Goal: Task Accomplishment & Management: Manage account settings

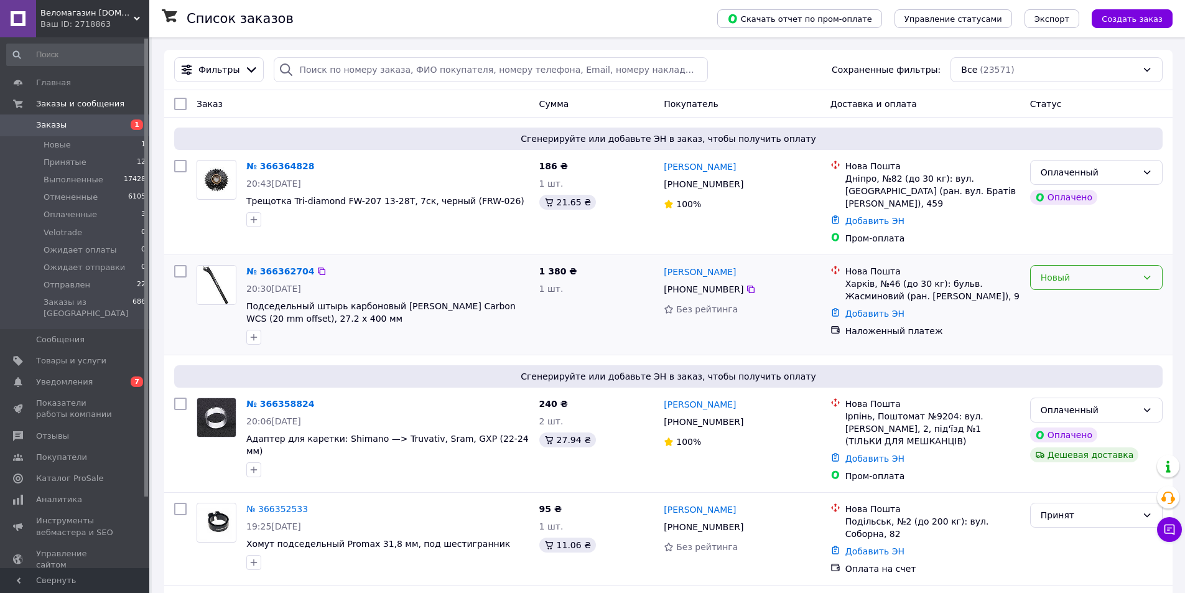
click at [1063, 272] on div "Новый" at bounding box center [1089, 278] width 96 height 14
click at [1054, 294] on li "Принят" at bounding box center [1096, 292] width 131 height 22
click at [279, 399] on link "№ 366358824" at bounding box center [280, 404] width 68 height 10
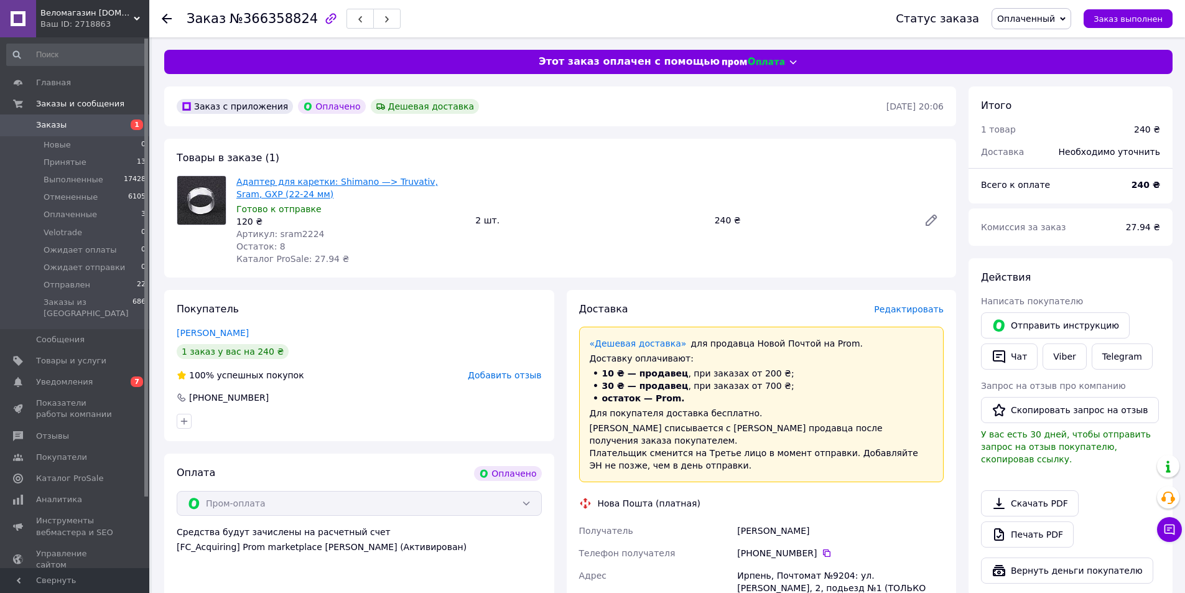
click at [418, 182] on link "Адаптер для каретки: Shimano —> Truvativ, Sram, GXP (22-24 мм)" at bounding box center [337, 188] width 202 height 22
click at [47, 355] on span "Товары и услуги" at bounding box center [71, 360] width 70 height 11
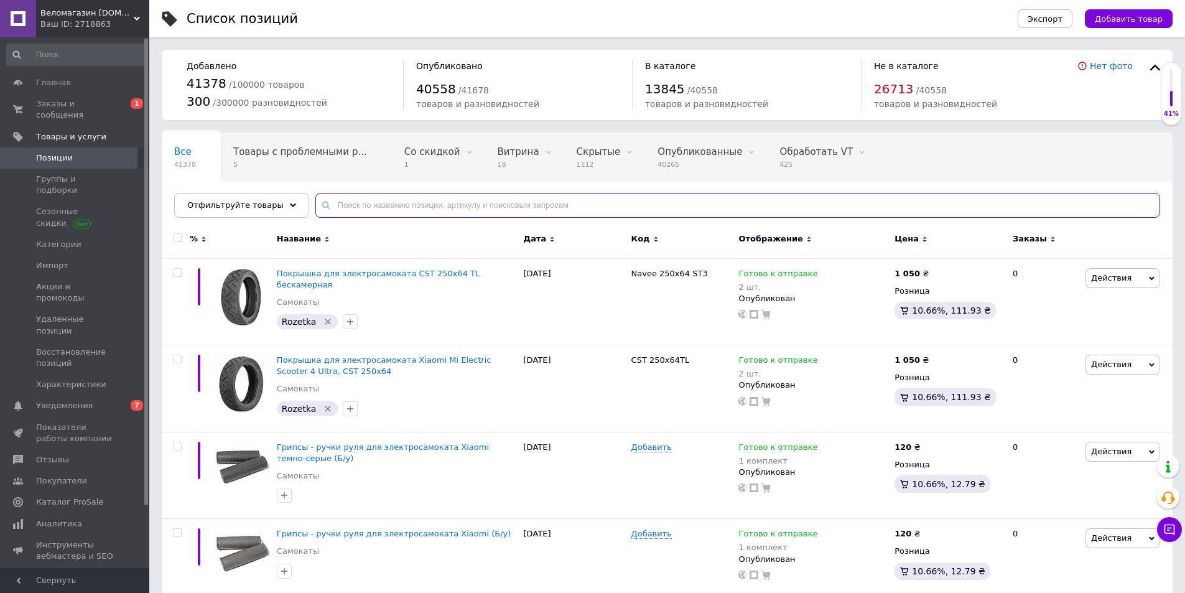
click at [467, 208] on input "text" at bounding box center [737, 205] width 845 height 25
paste input "sram2224"
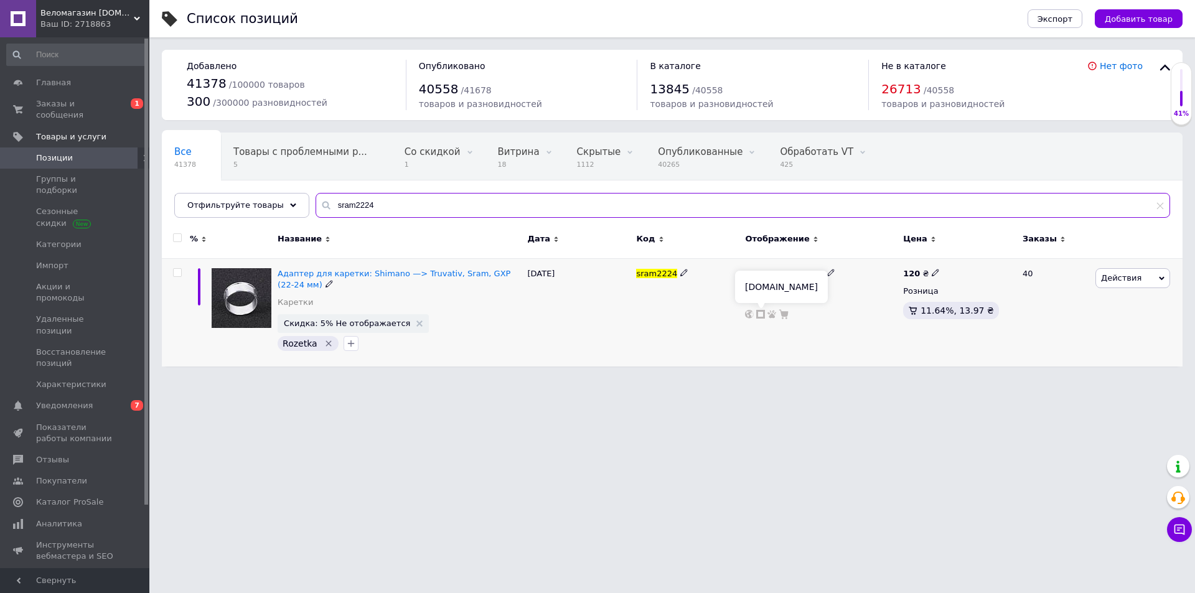
type input "sram2224"
click at [762, 315] on icon at bounding box center [760, 314] width 9 height 9
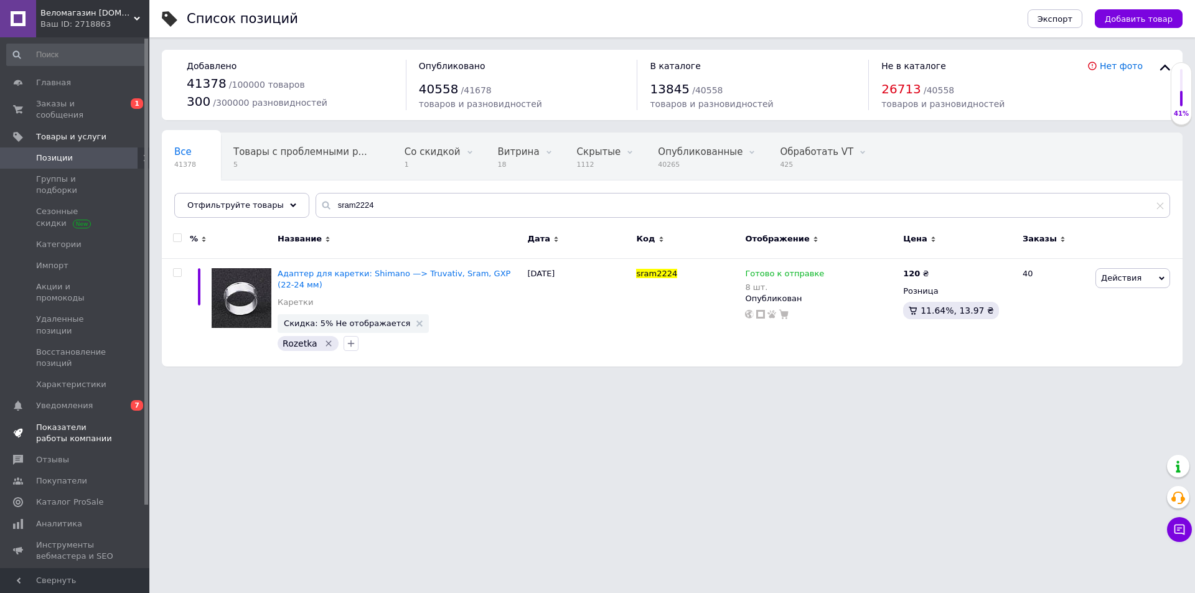
click at [65, 422] on span "Показатели работы компании" at bounding box center [75, 433] width 79 height 22
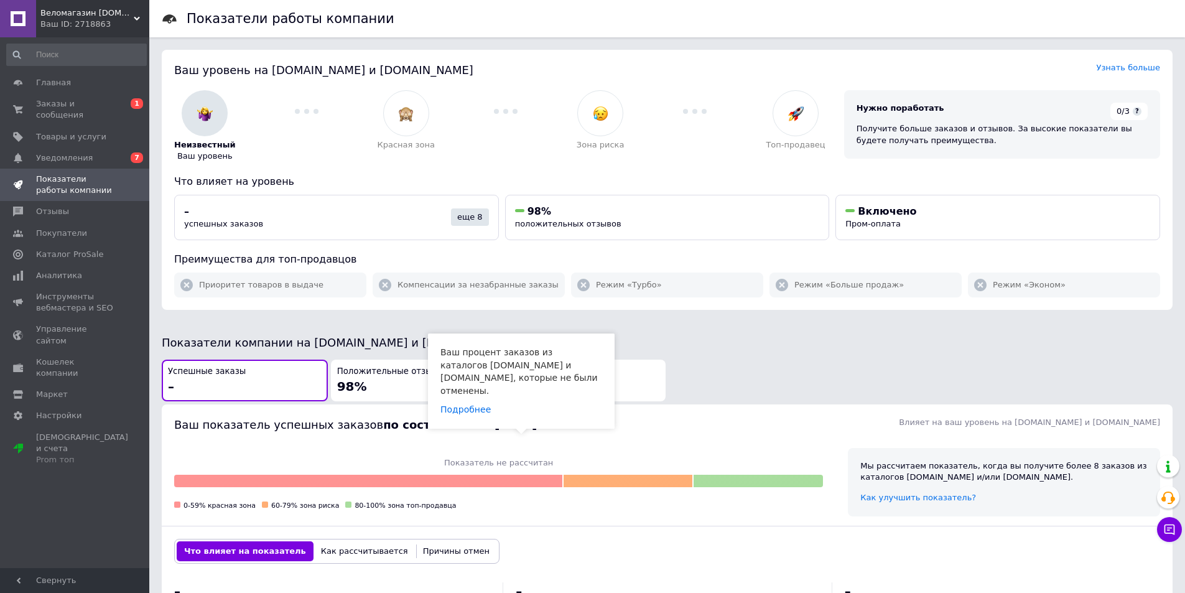
click at [543, 423] on span at bounding box center [547, 425] width 8 height 8
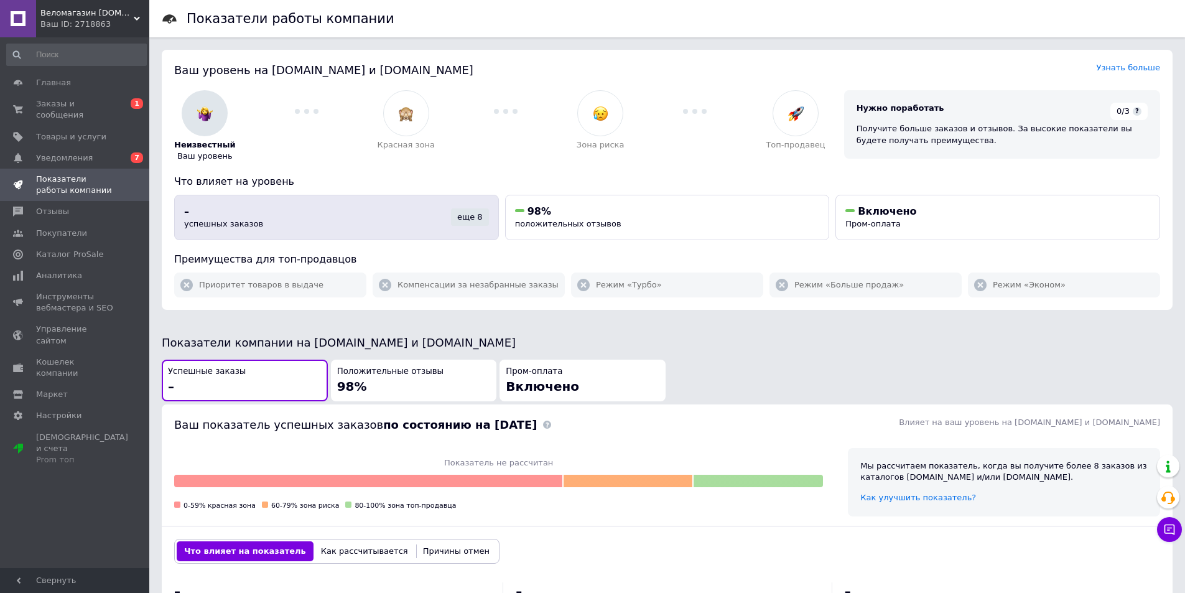
click at [460, 217] on div "еще 8" at bounding box center [470, 216] width 38 height 17
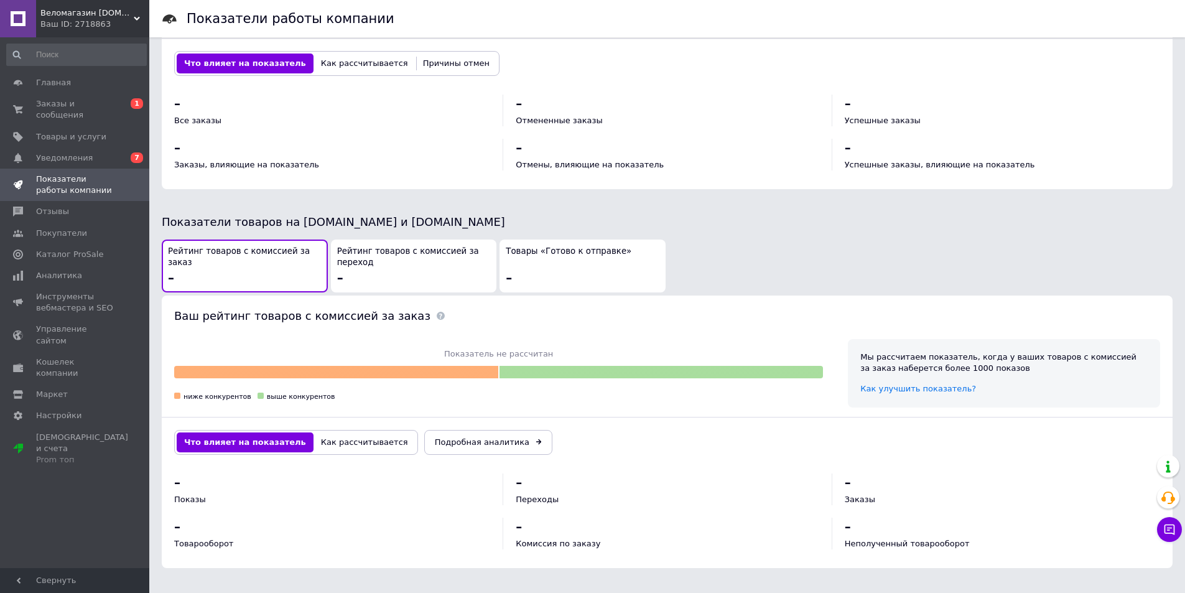
scroll to position [281, 0]
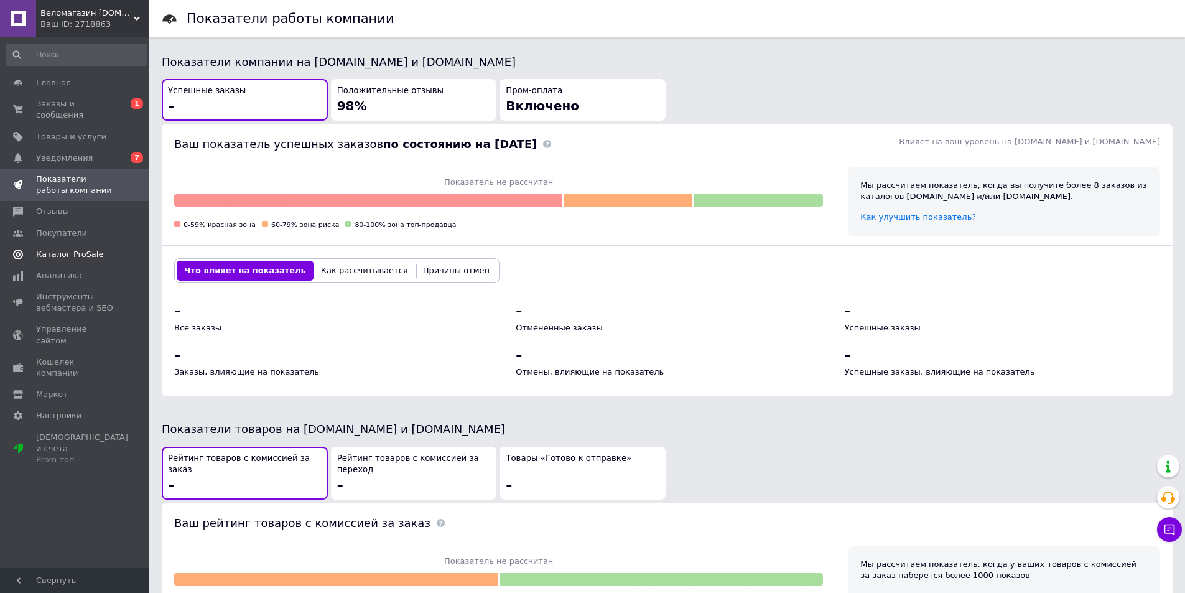
click at [68, 249] on span "Каталог ProSale" at bounding box center [69, 254] width 67 height 11
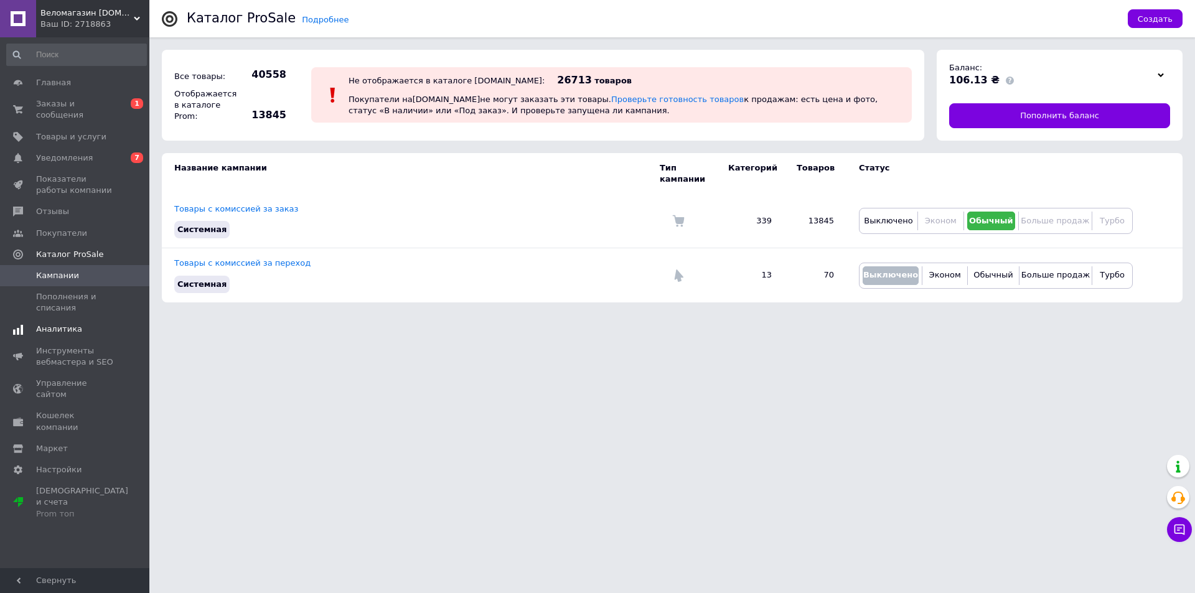
click at [74, 324] on span "Аналитика" at bounding box center [59, 329] width 46 height 11
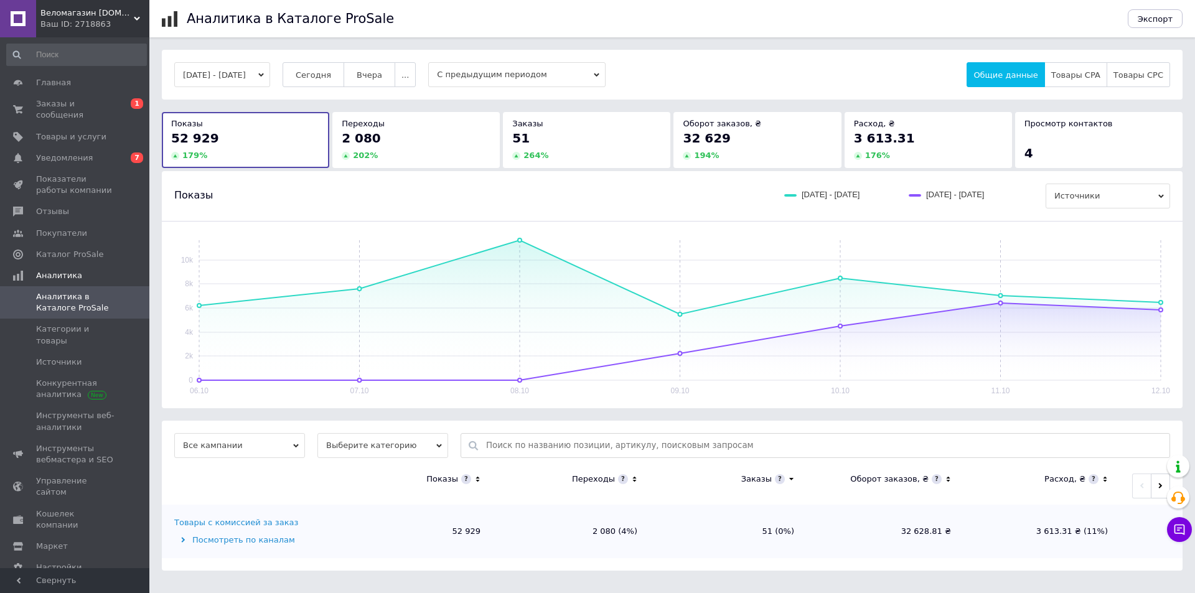
click at [368, 142] on span "2 080" at bounding box center [361, 138] width 39 height 15
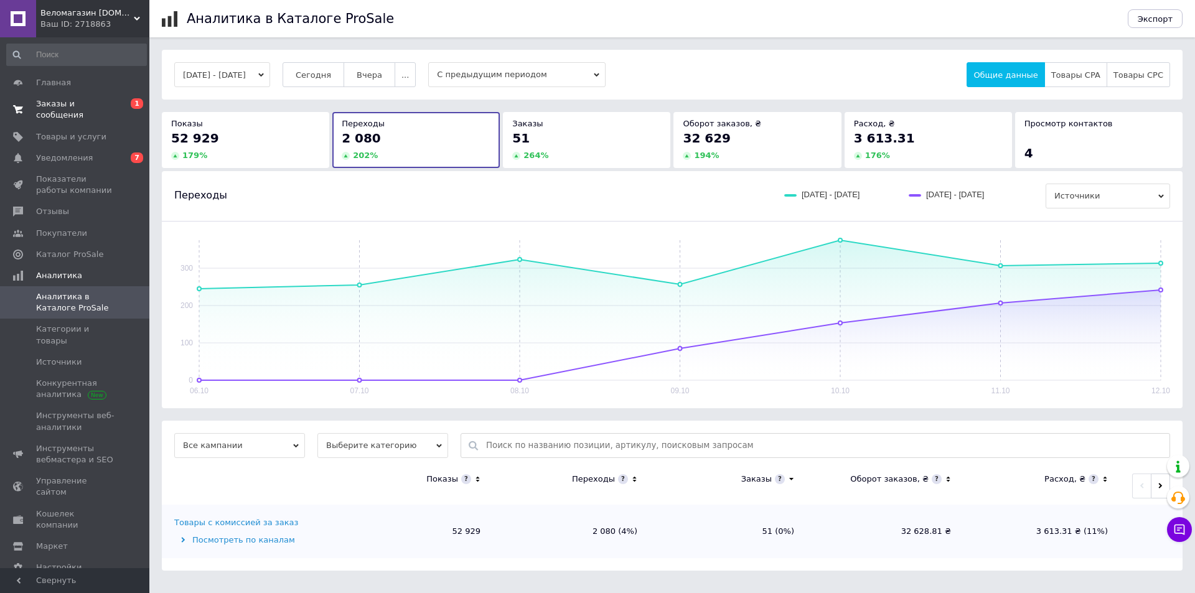
click at [66, 110] on span "Заказы и сообщения" at bounding box center [75, 109] width 79 height 22
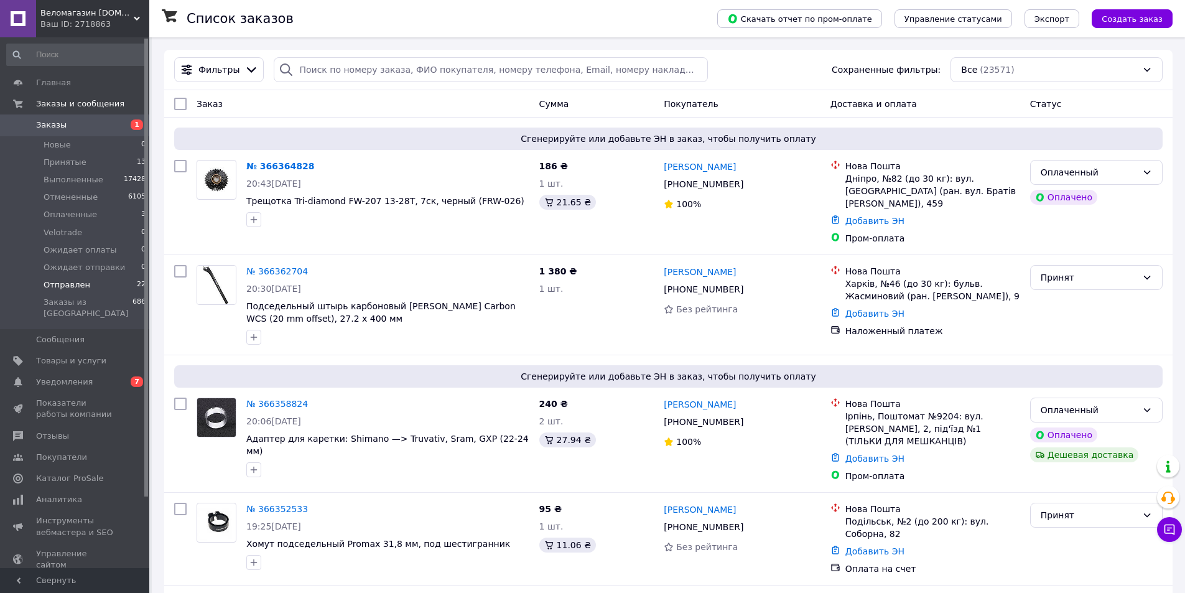
click at [65, 284] on span "Отправлен" at bounding box center [67, 284] width 47 height 11
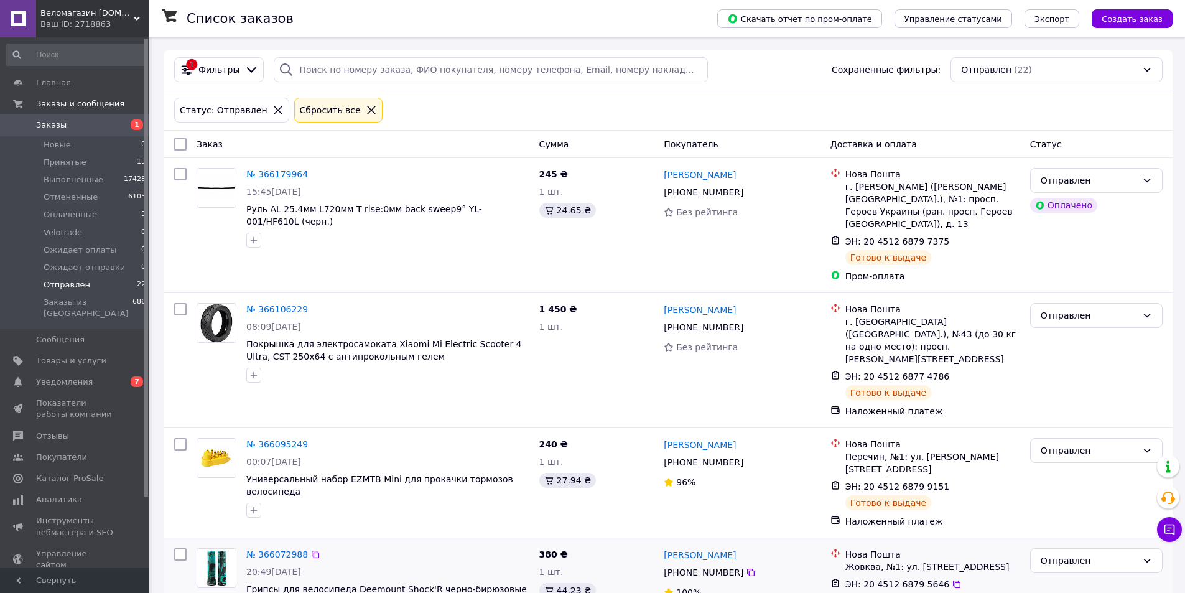
scroll to position [207, 0]
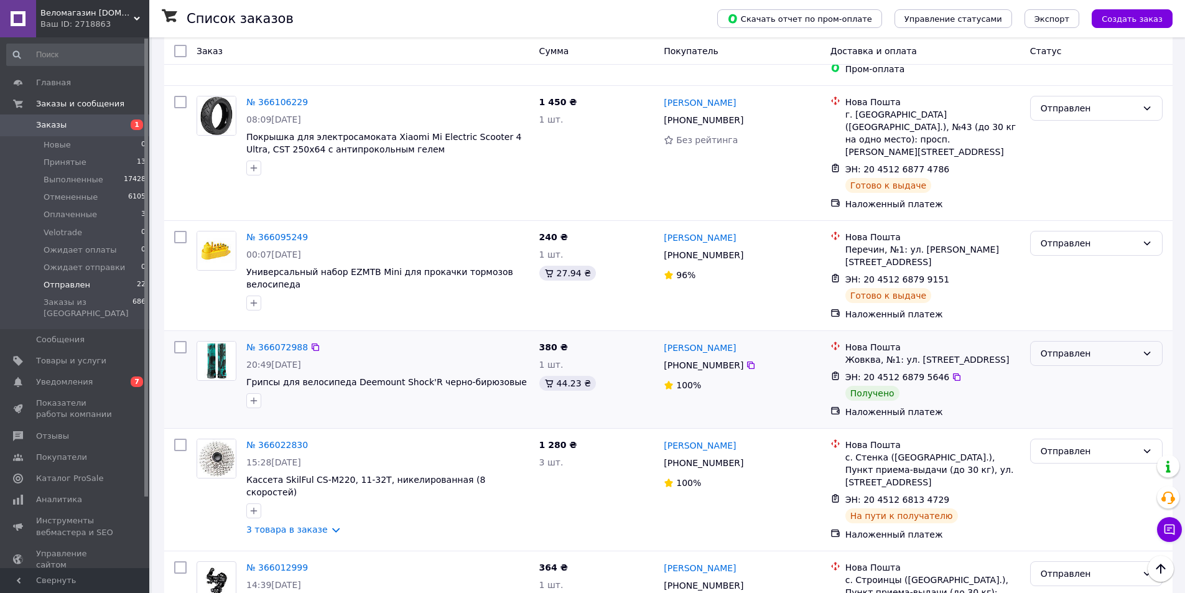
click at [1076, 347] on div "Отправлен" at bounding box center [1089, 354] width 96 height 14
click at [1069, 357] on li "Выполнен" at bounding box center [1096, 356] width 131 height 22
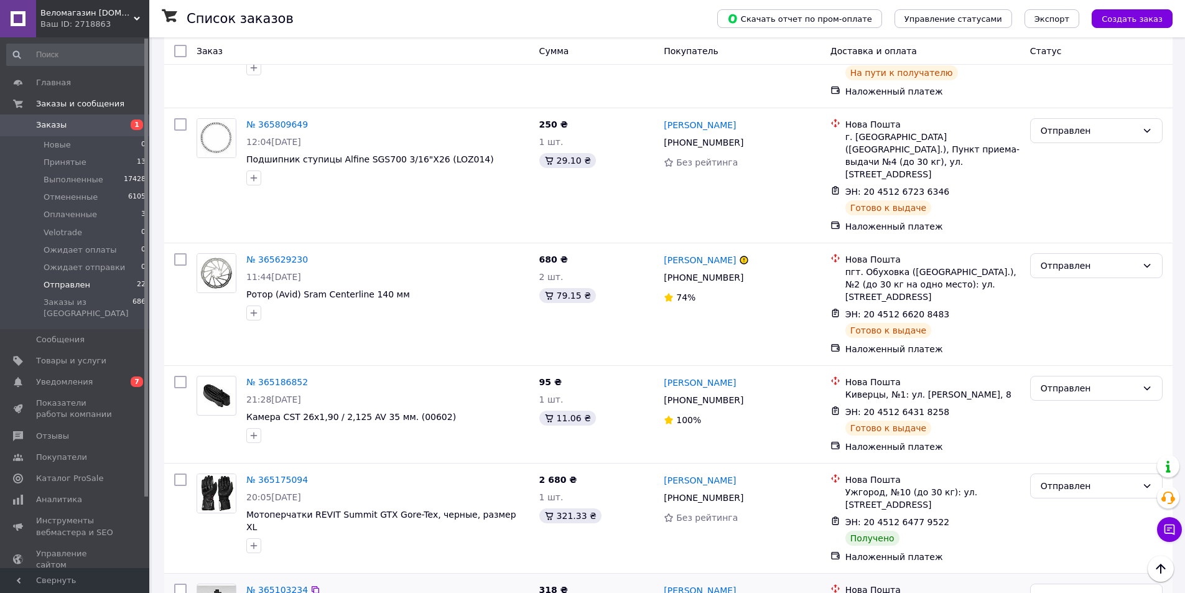
scroll to position [1244, 0]
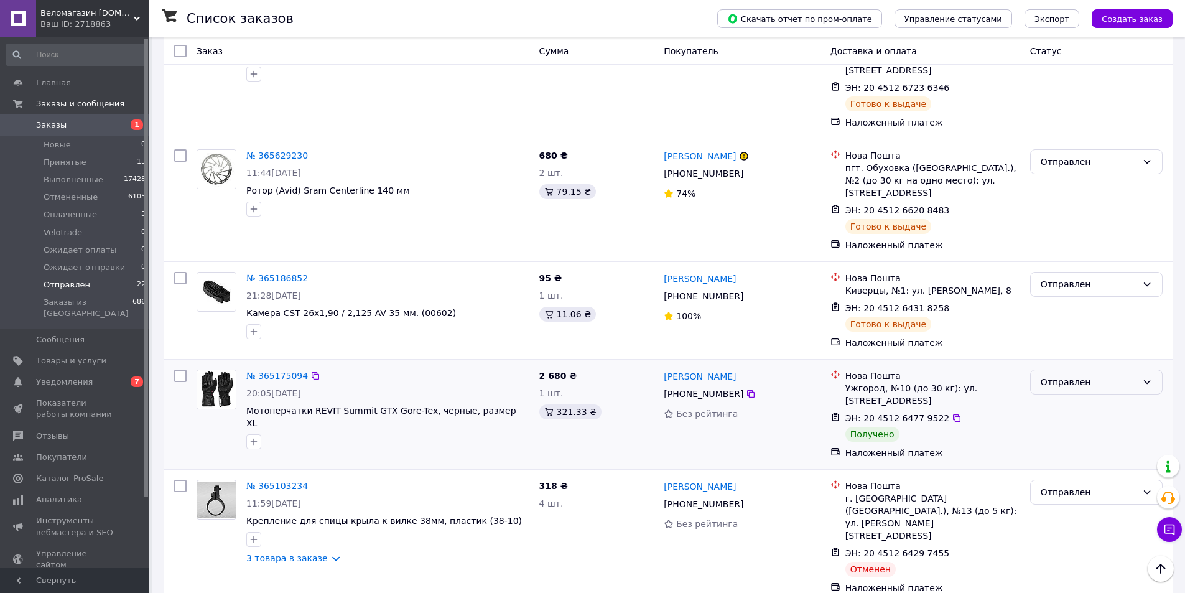
click at [1093, 375] on div "Отправлен" at bounding box center [1089, 382] width 96 height 14
click at [1073, 333] on li "Выполнен" at bounding box center [1096, 335] width 131 height 22
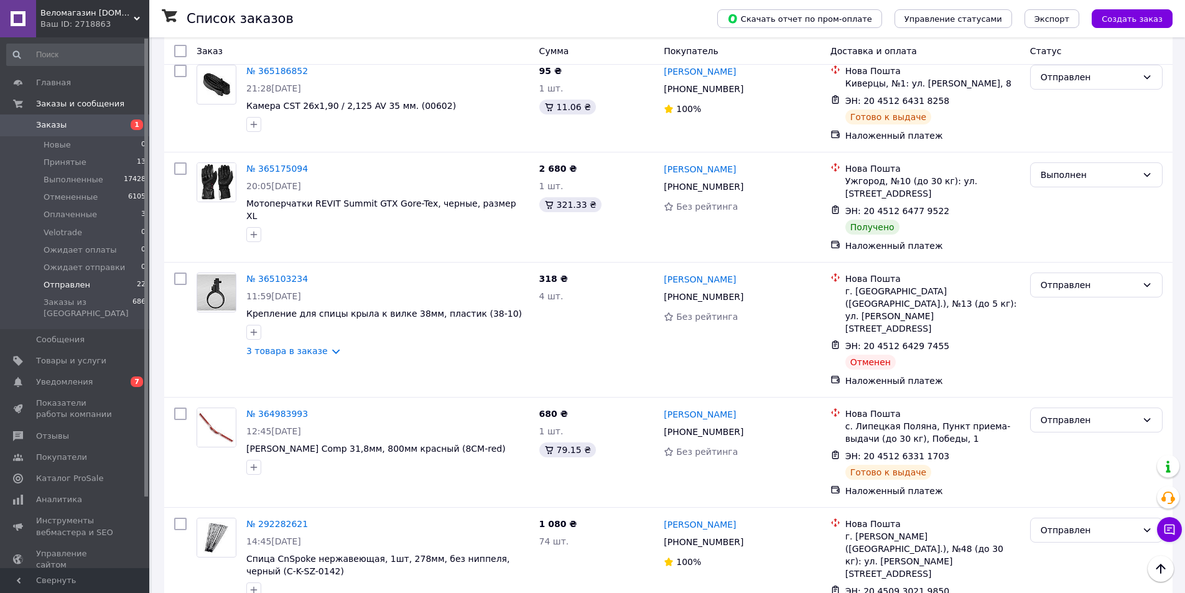
scroll to position [1348, 0]
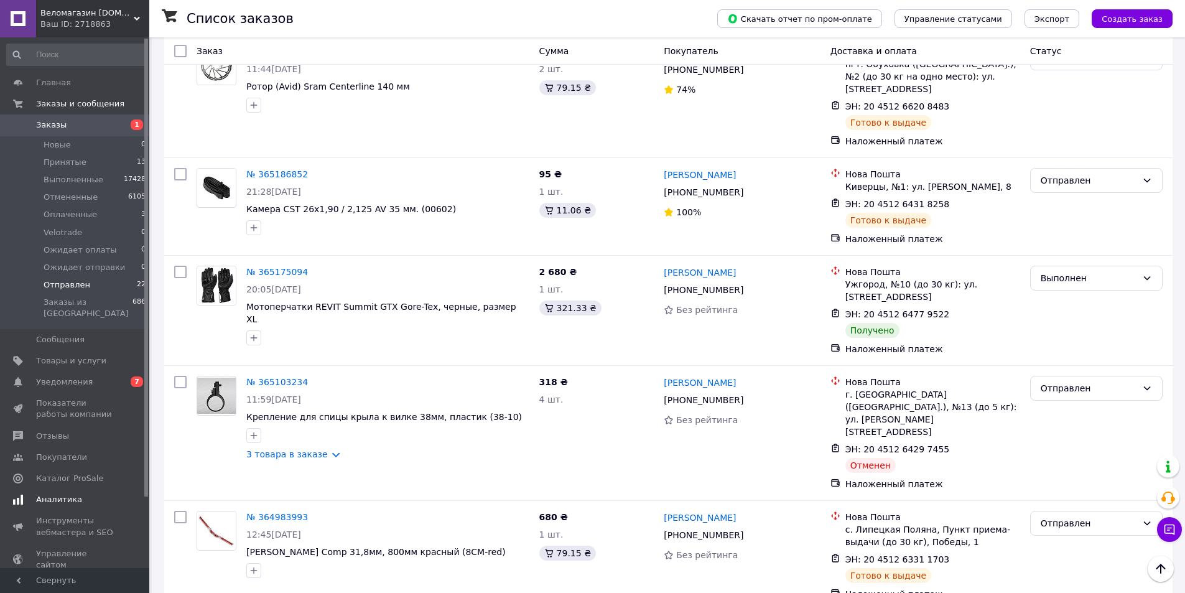
click at [64, 494] on span "Аналитика" at bounding box center [59, 499] width 46 height 11
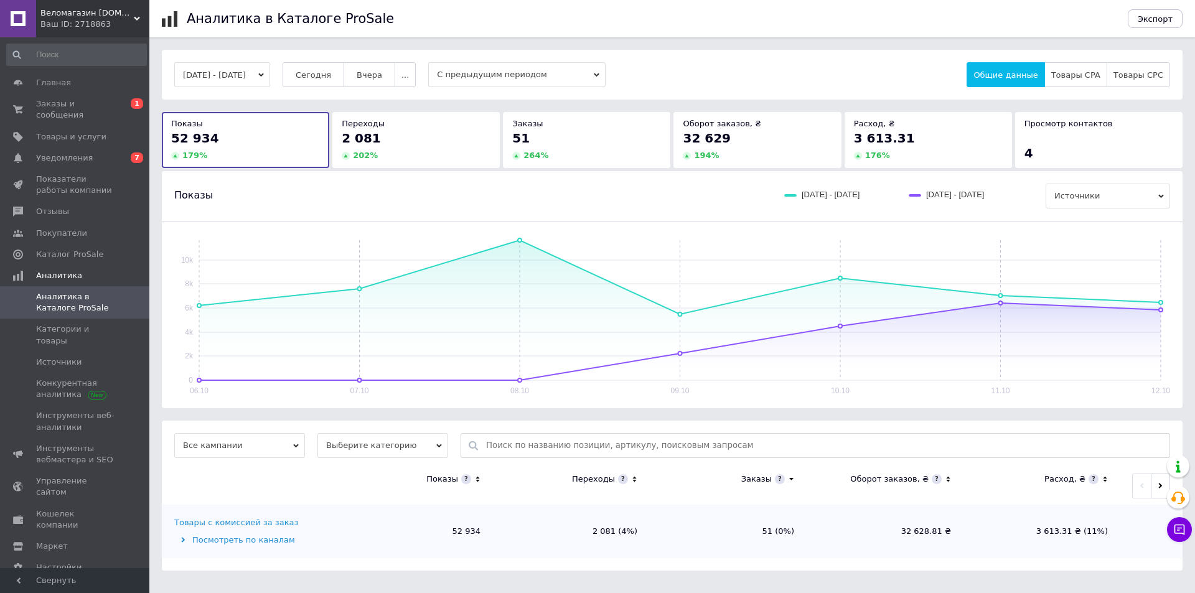
click at [228, 73] on button "[DATE] - [DATE]" at bounding box center [222, 74] width 96 height 25
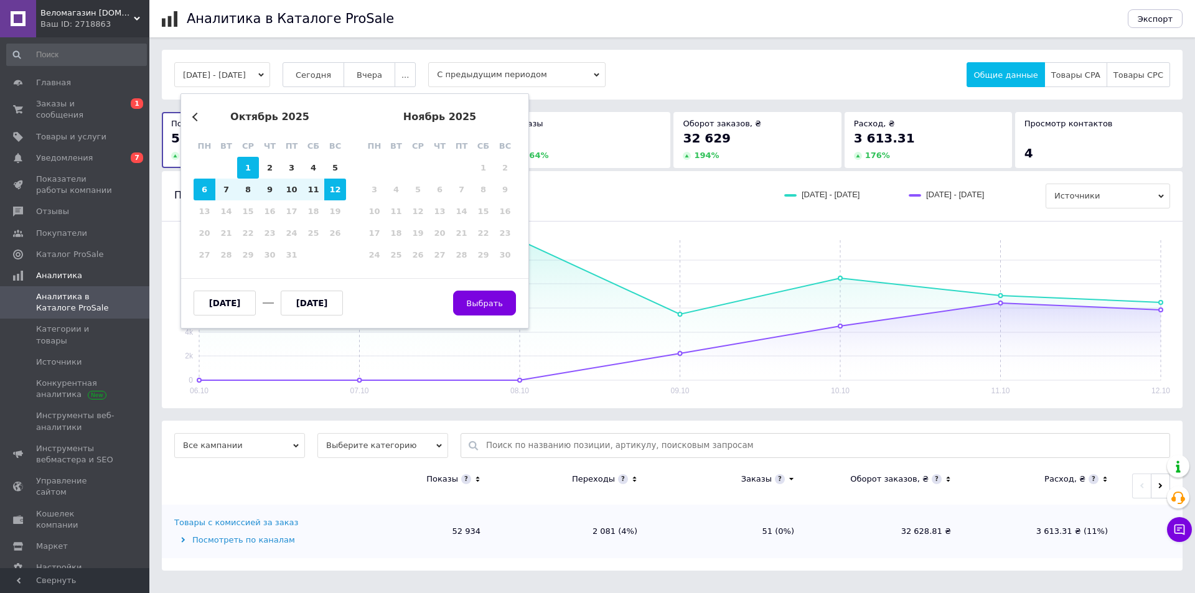
click at [243, 166] on div "1" at bounding box center [248, 168] width 22 height 22
type input "[DATE]"
click at [337, 192] on div "12" at bounding box center [335, 190] width 22 height 22
type input "[DATE]"
click at [491, 307] on span "Выбрать" at bounding box center [484, 303] width 37 height 9
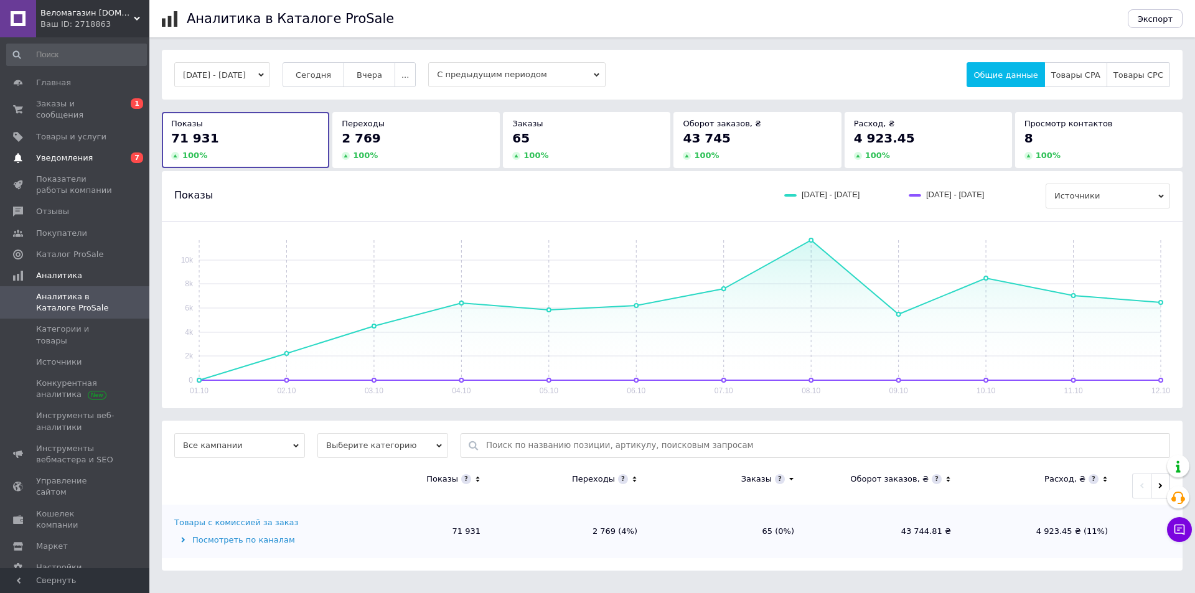
click at [63, 152] on span "Уведомления" at bounding box center [64, 157] width 57 height 11
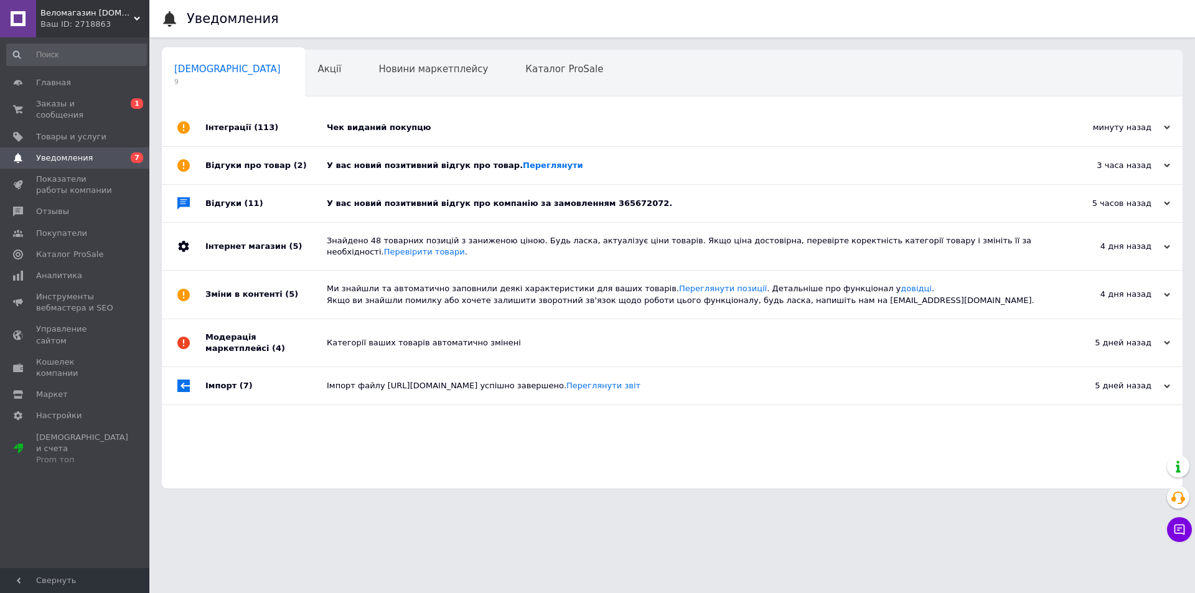
click at [385, 214] on div "У вас новий позитивний відгук про компанію за замовленням 365672072." at bounding box center [686, 203] width 719 height 37
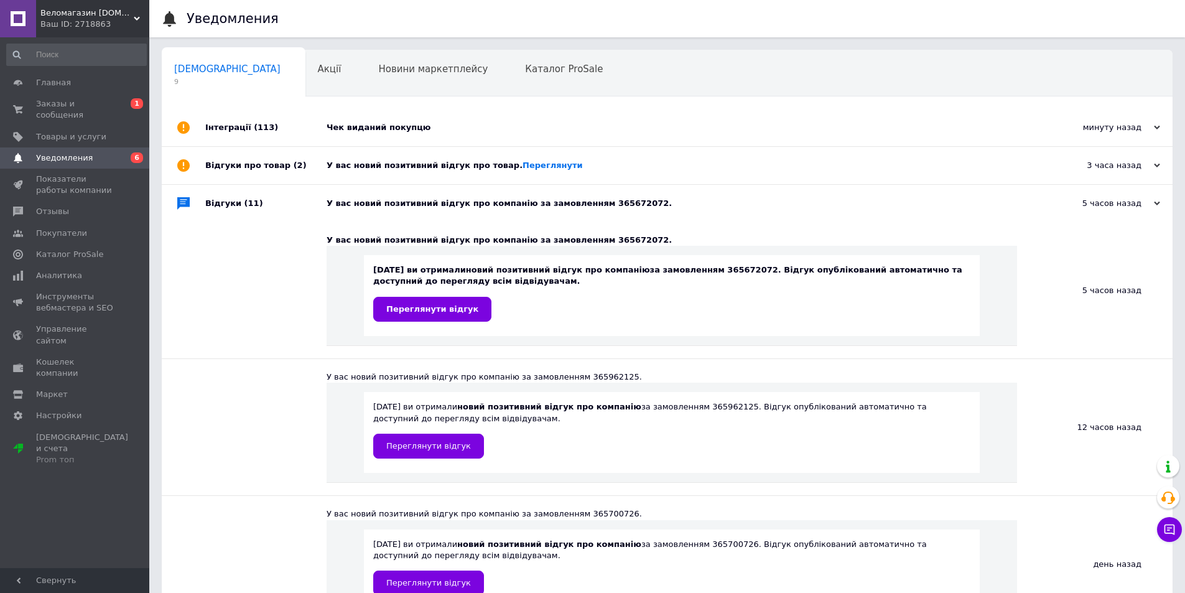
click at [392, 180] on div "У вас новий позитивний відгук про товар. [GEOGRAPHIC_DATA]" at bounding box center [681, 165] width 709 height 37
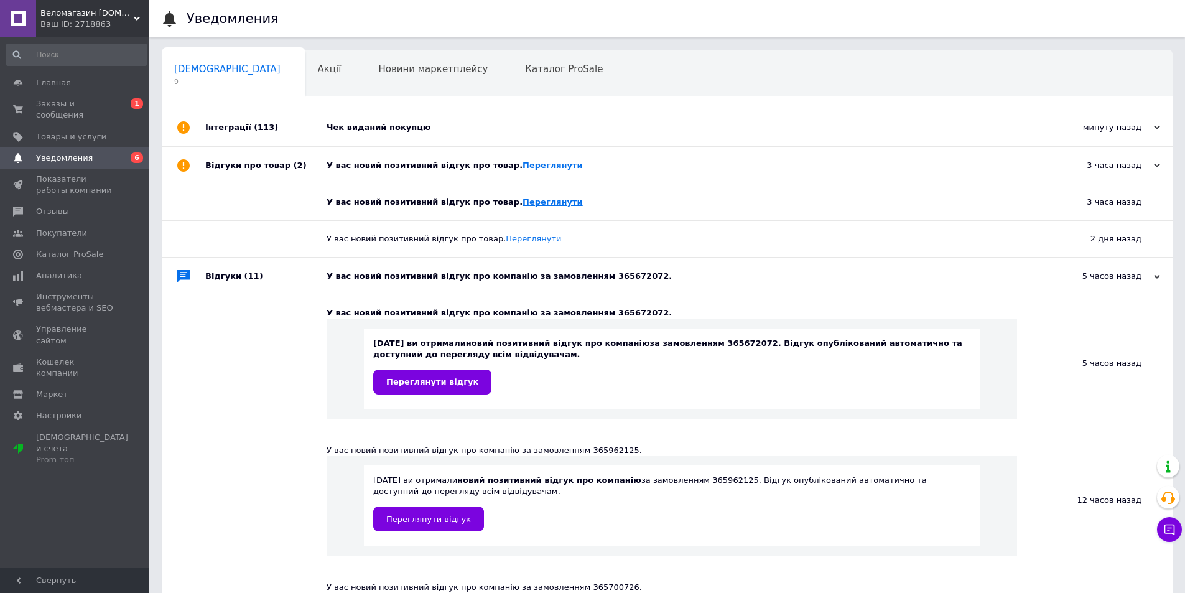
click at [523, 202] on link "Переглянути" at bounding box center [553, 201] width 60 height 9
click at [430, 138] on div "Чек виданий покупцю" at bounding box center [681, 127] width 709 height 37
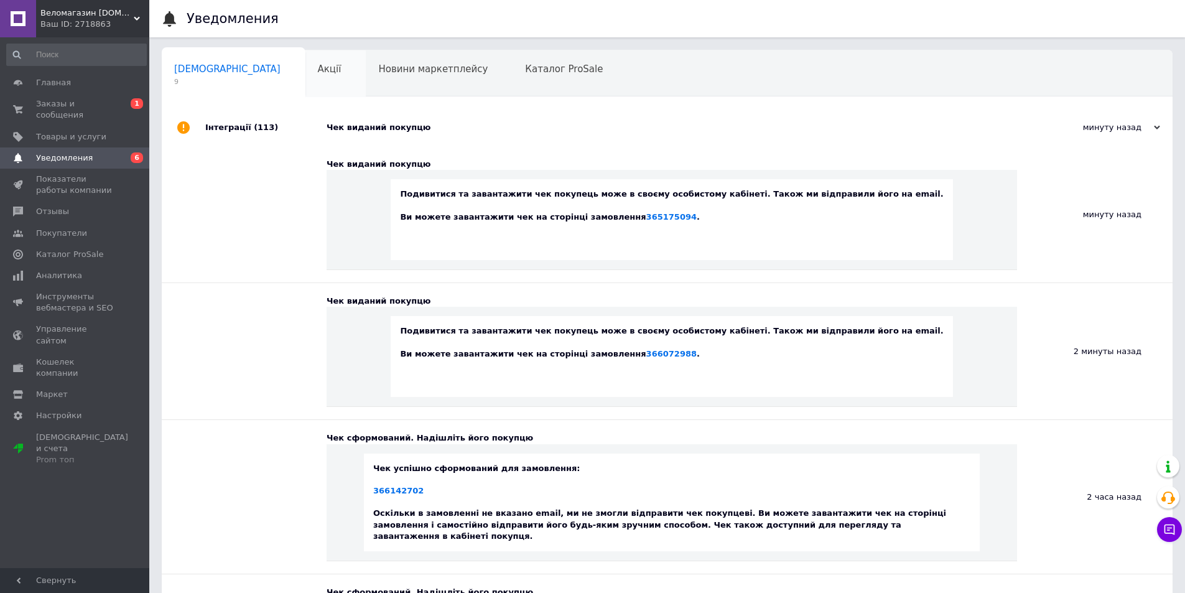
click at [305, 80] on div "Акції 0" at bounding box center [335, 73] width 61 height 47
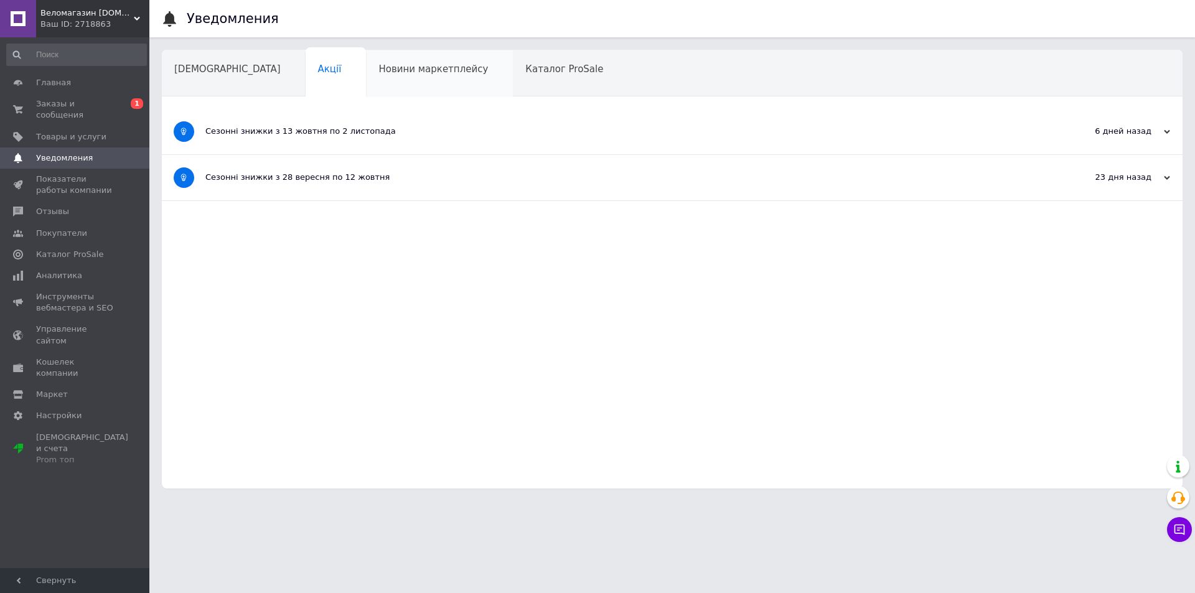
click at [366, 77] on div "Новини маркетплейсу" at bounding box center [439, 73] width 147 height 47
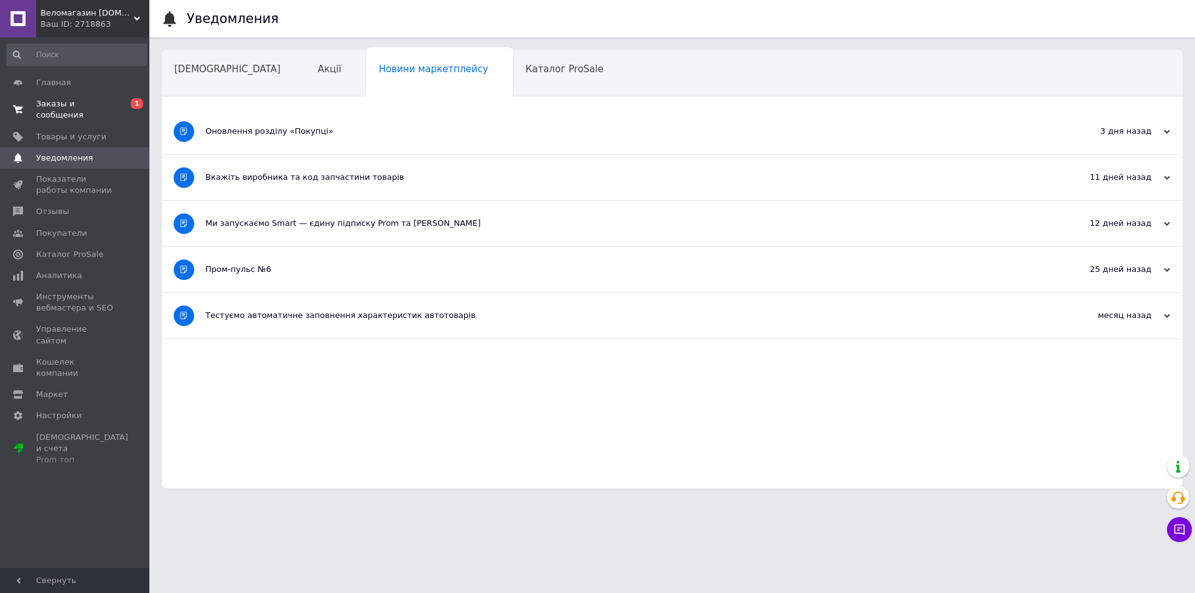
click at [58, 103] on span "Заказы и сообщения" at bounding box center [75, 109] width 79 height 22
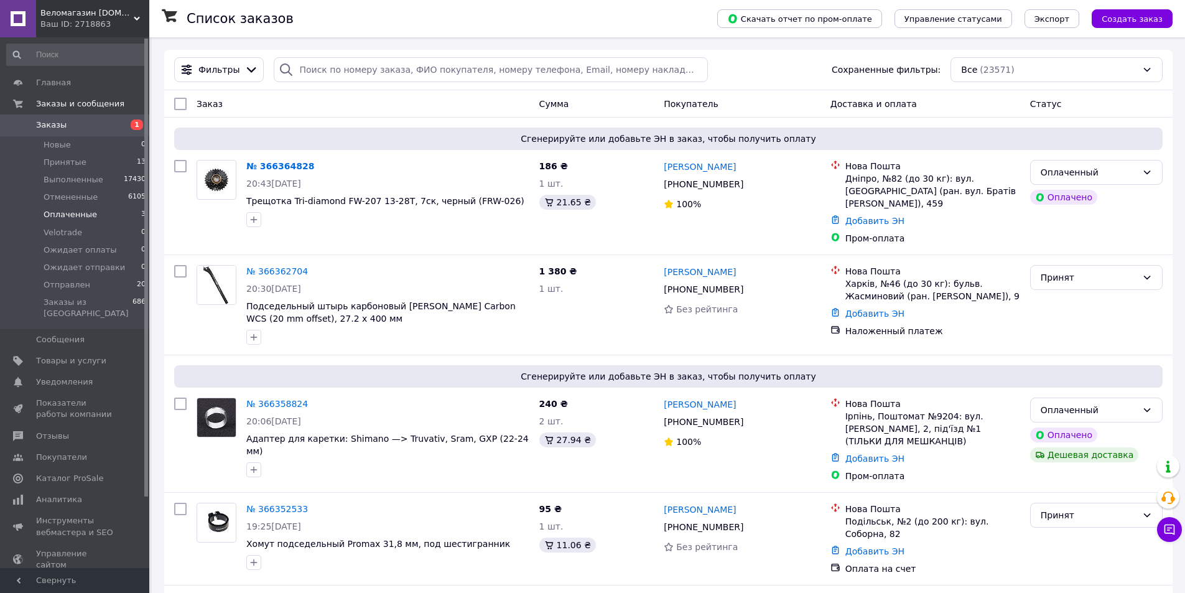
click at [70, 217] on span "Оплаченные" at bounding box center [71, 214] width 54 height 11
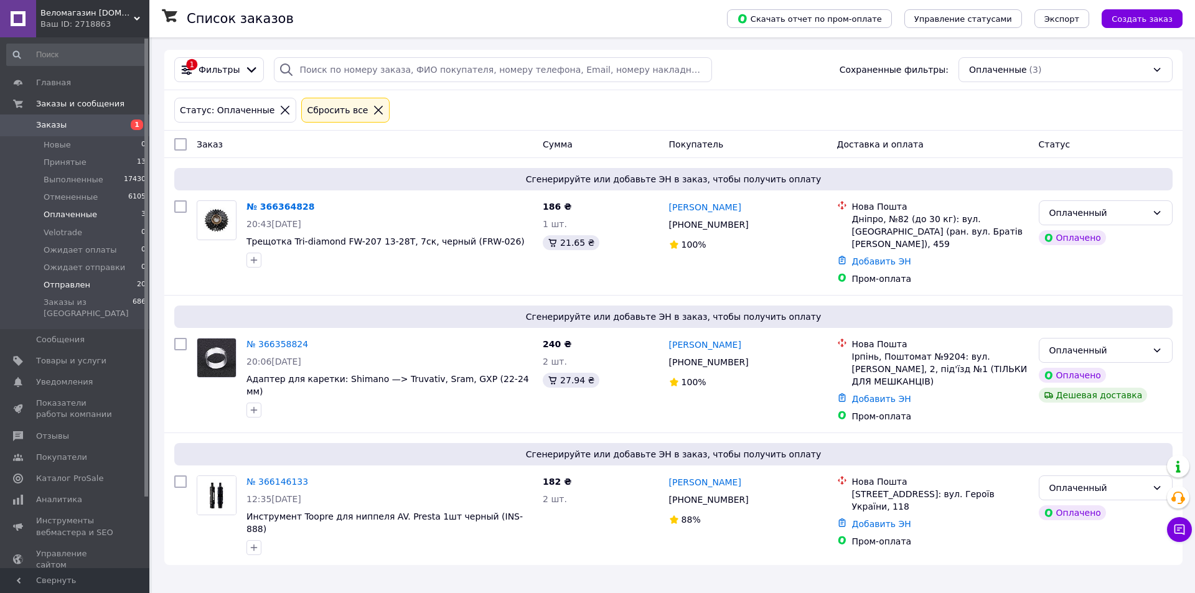
click at [64, 287] on span "Отправлен" at bounding box center [67, 284] width 47 height 11
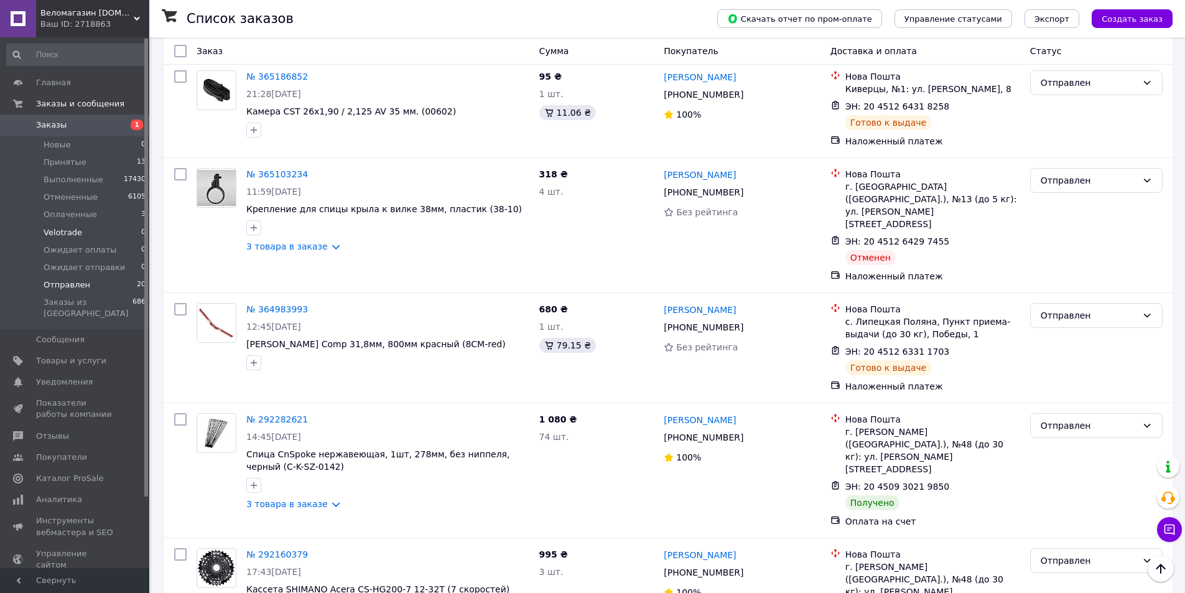
scroll to position [726, 0]
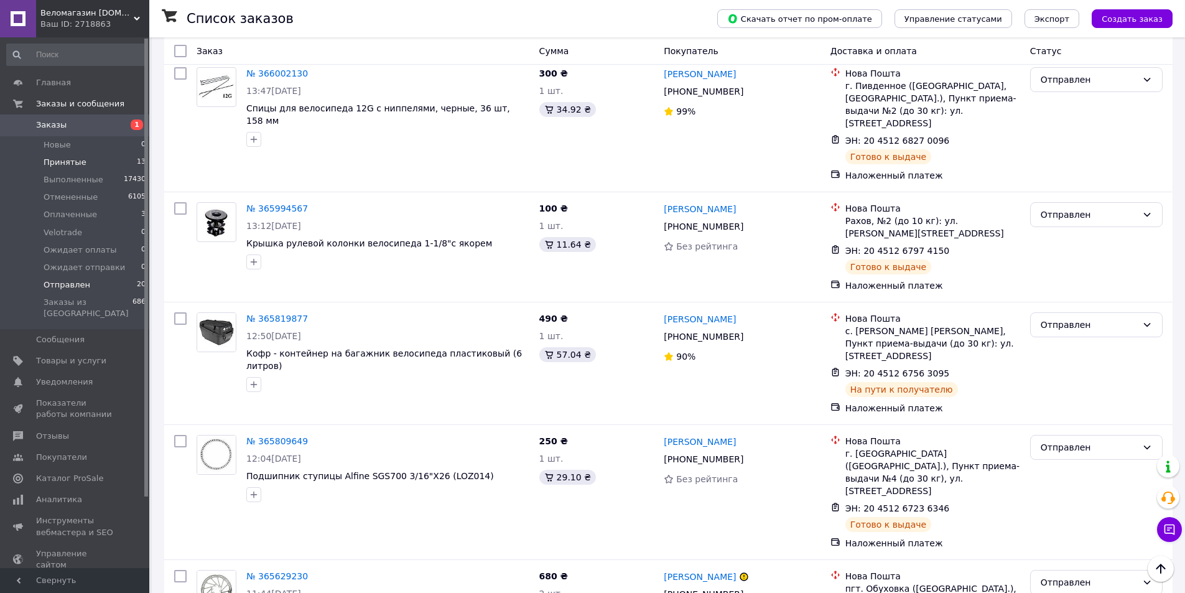
click at [54, 162] on span "Принятые" at bounding box center [65, 162] width 43 height 11
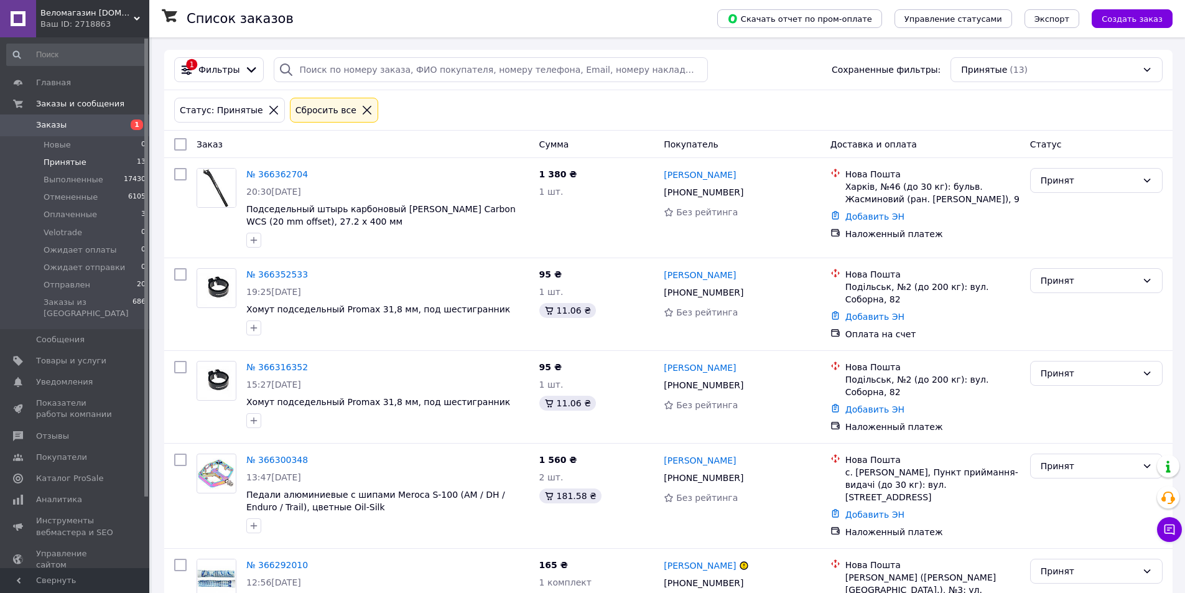
scroll to position [726, 0]
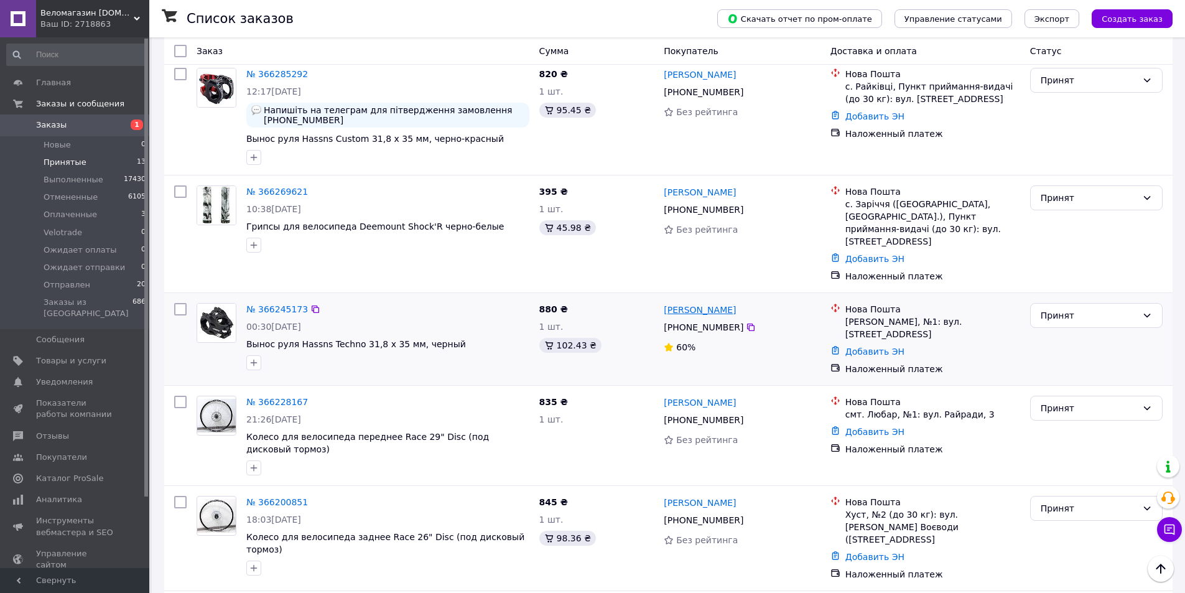
click at [699, 304] on link "[PERSON_NAME]" at bounding box center [700, 310] width 72 height 12
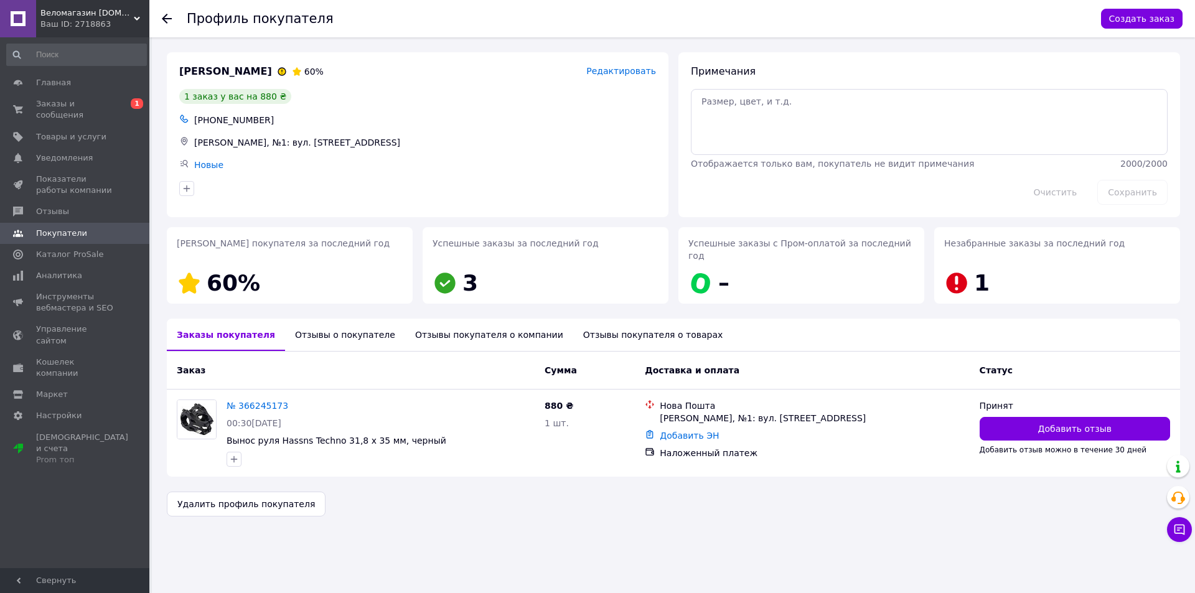
click at [342, 329] on div "Отзывы о покупателе" at bounding box center [345, 335] width 120 height 32
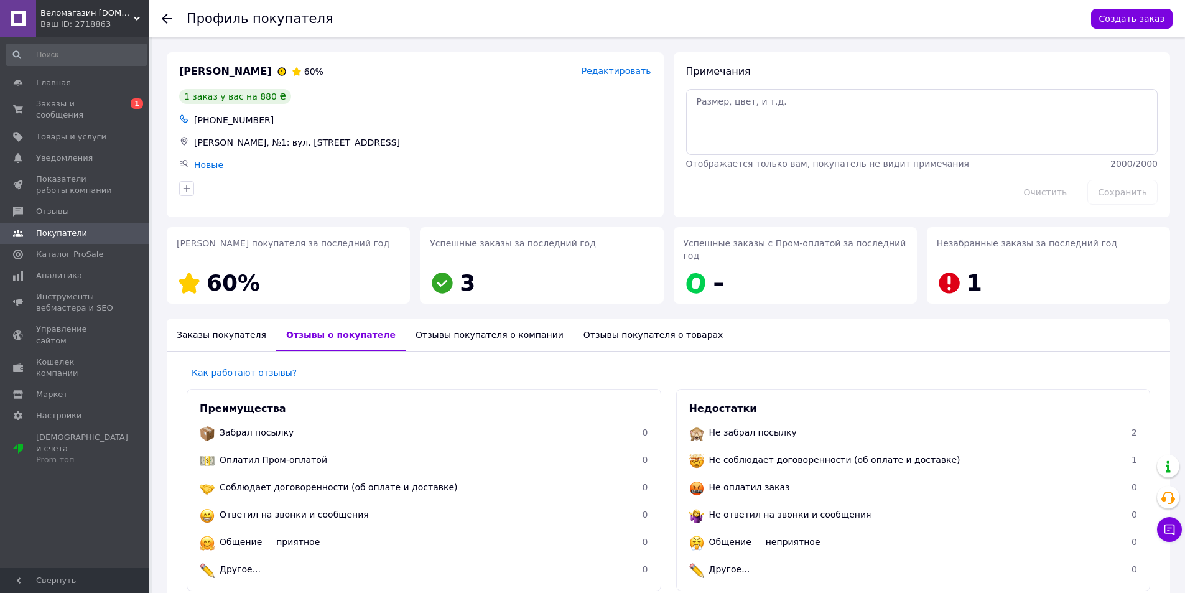
scroll to position [248, 0]
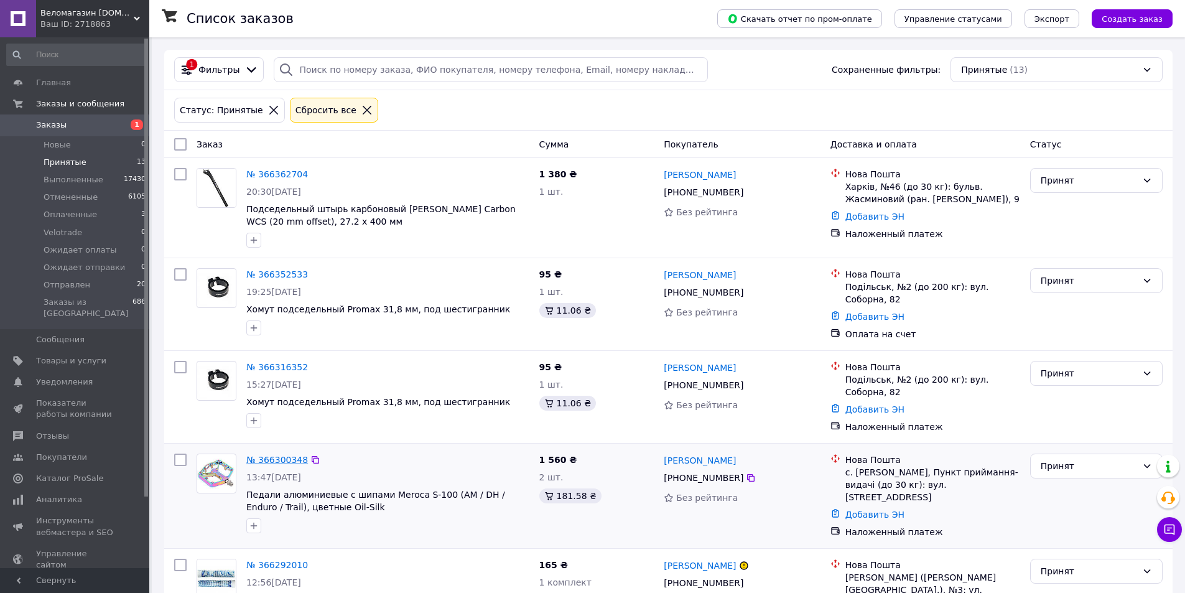
click at [277, 455] on link "№ 366300348" at bounding box center [277, 460] width 62 height 10
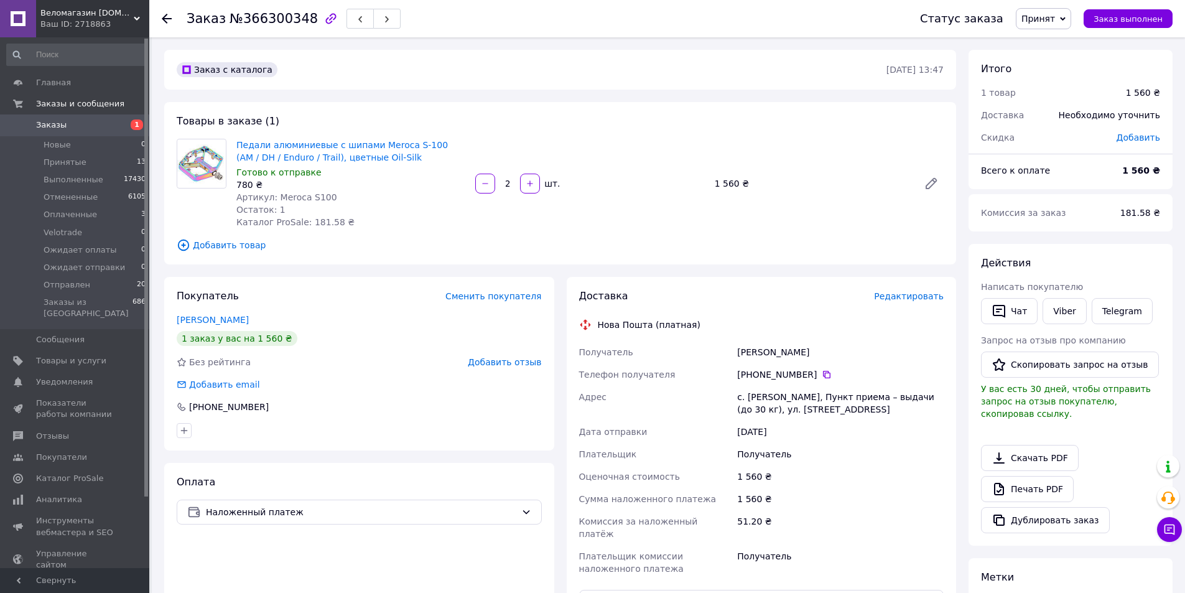
drag, startPoint x: 277, startPoint y: 449, endPoint x: 268, endPoint y: 449, distance: 10.0
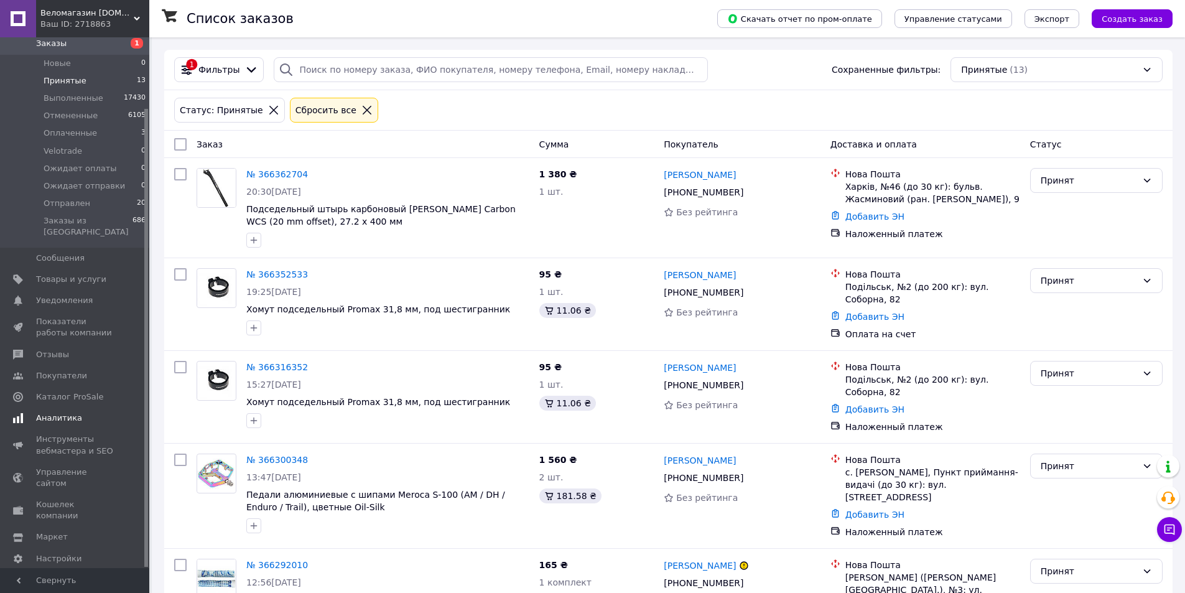
click at [60, 413] on span "Аналитика" at bounding box center [59, 418] width 46 height 11
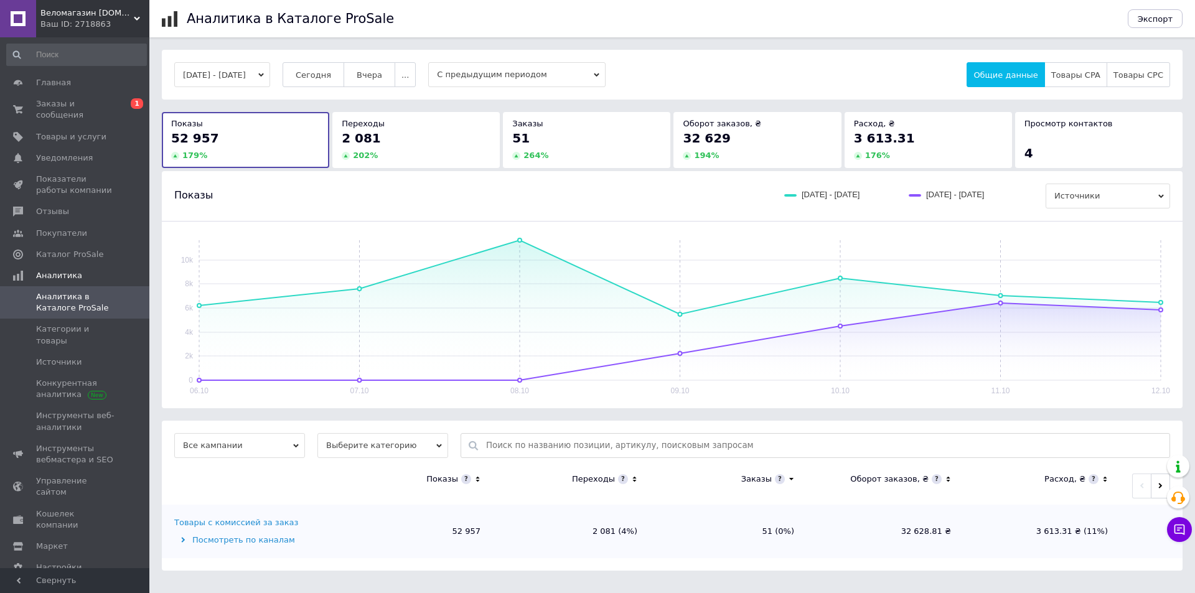
click at [366, 142] on span "2 081" at bounding box center [361, 138] width 39 height 15
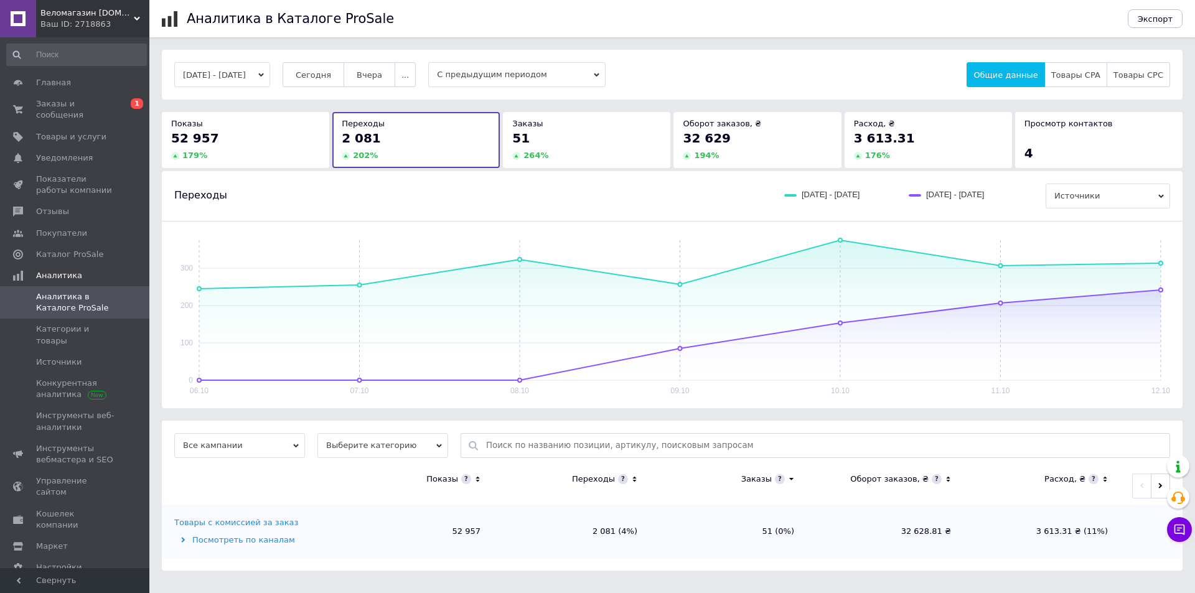
click at [548, 147] on div "51" at bounding box center [586, 137] width 149 height 17
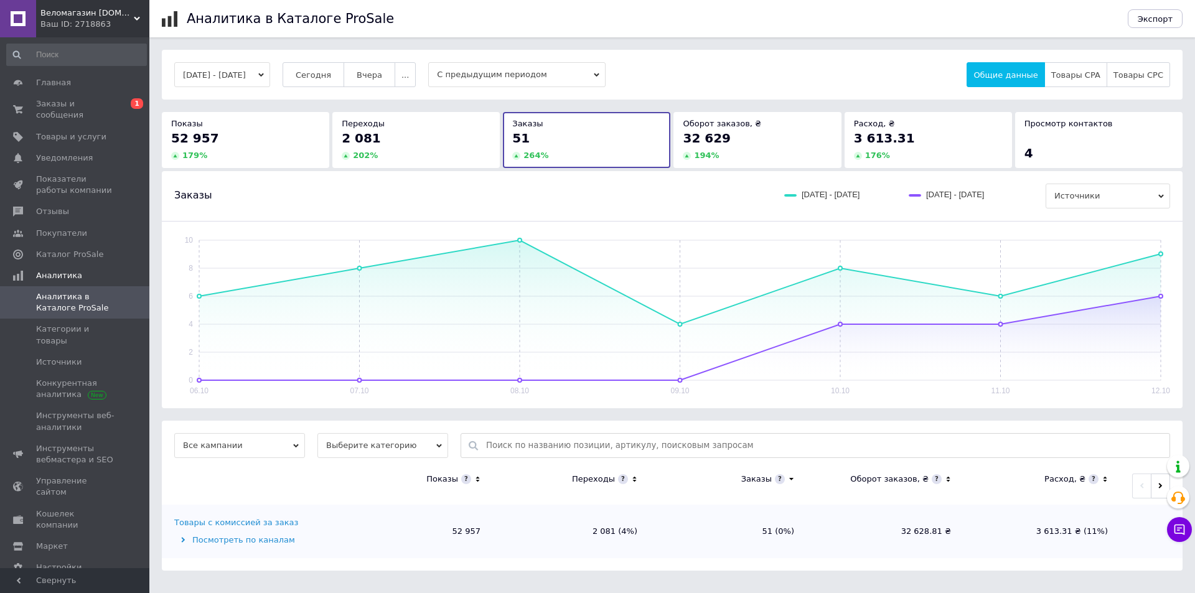
click at [749, 142] on div "32 629" at bounding box center [757, 137] width 149 height 17
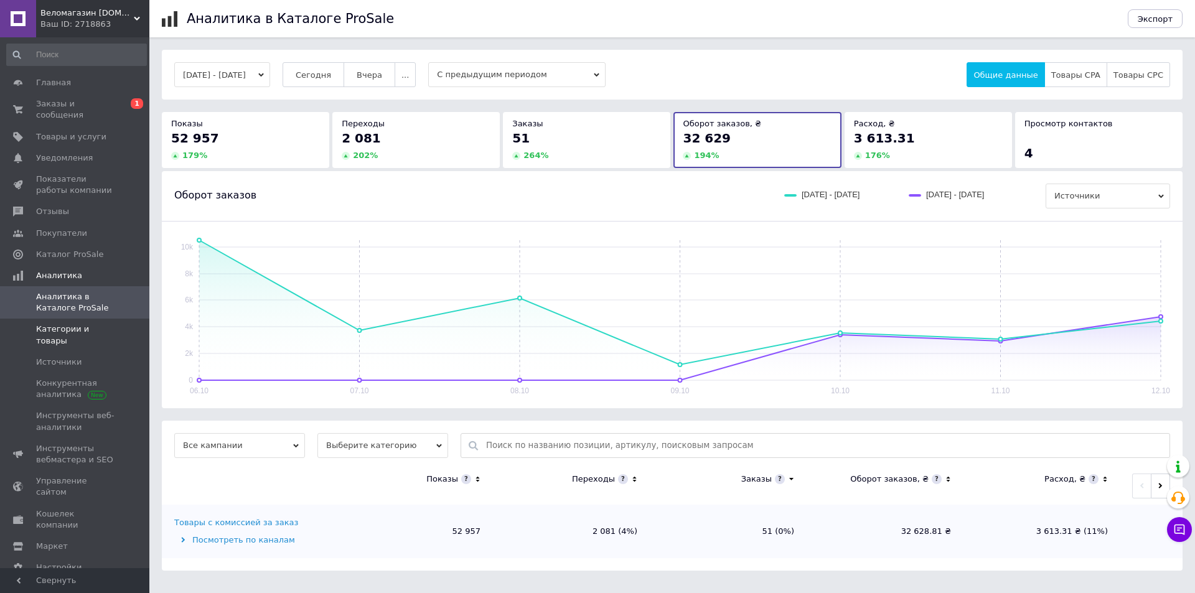
click at [83, 324] on span "Категории и товары" at bounding box center [75, 335] width 79 height 22
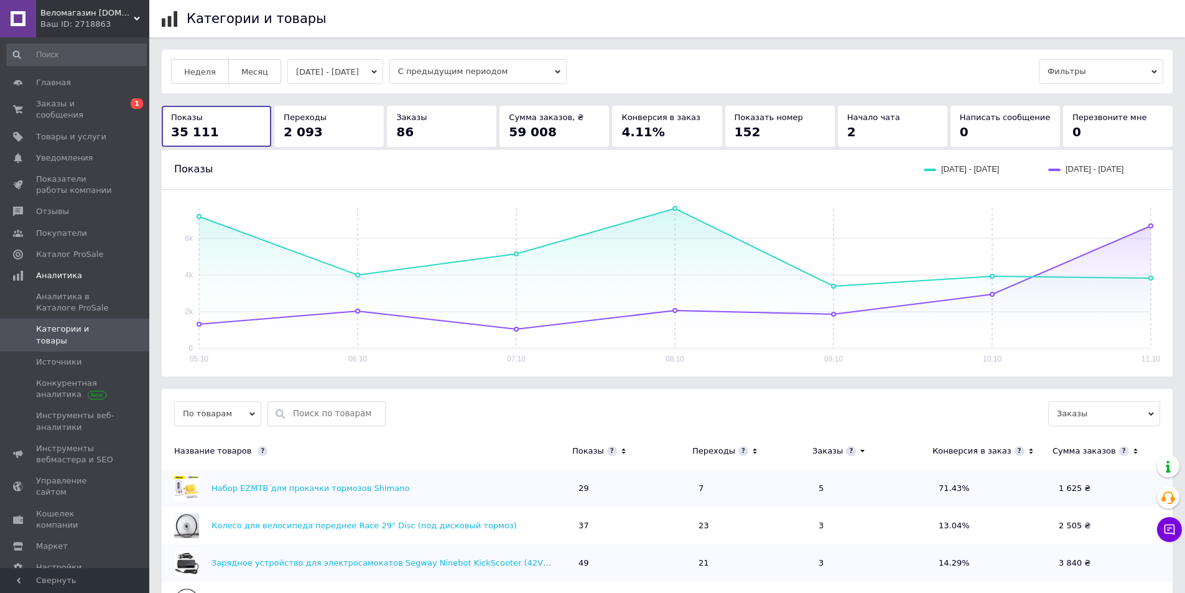
scroll to position [311, 0]
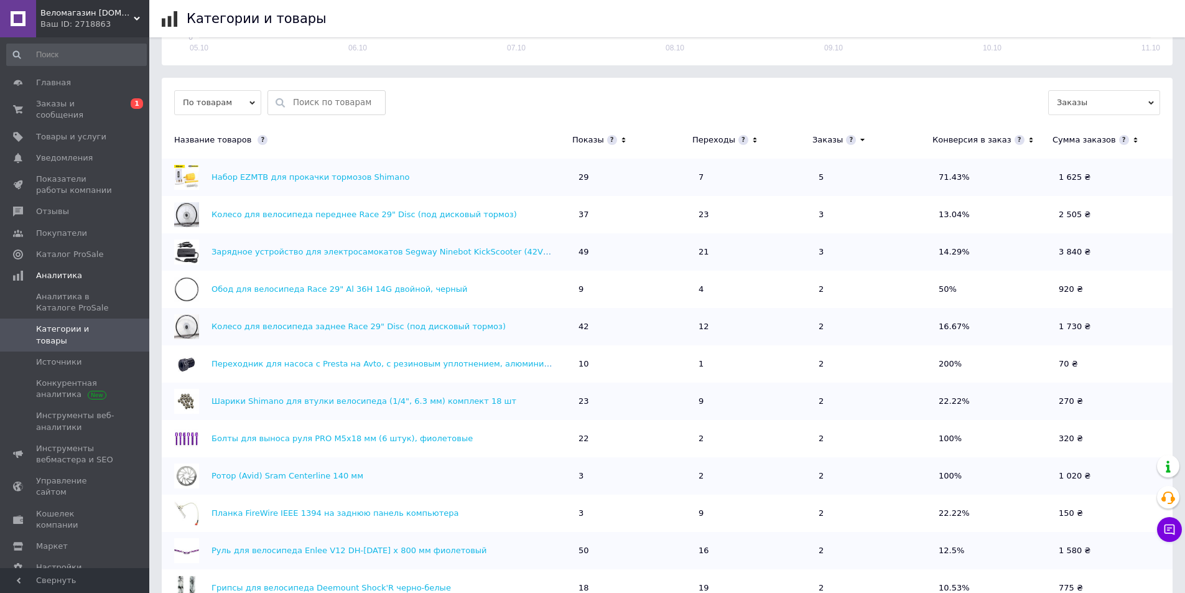
click at [718, 139] on div "Переходы" at bounding box center [713, 139] width 43 height 11
click at [751, 138] on icon at bounding box center [755, 139] width 8 height 11
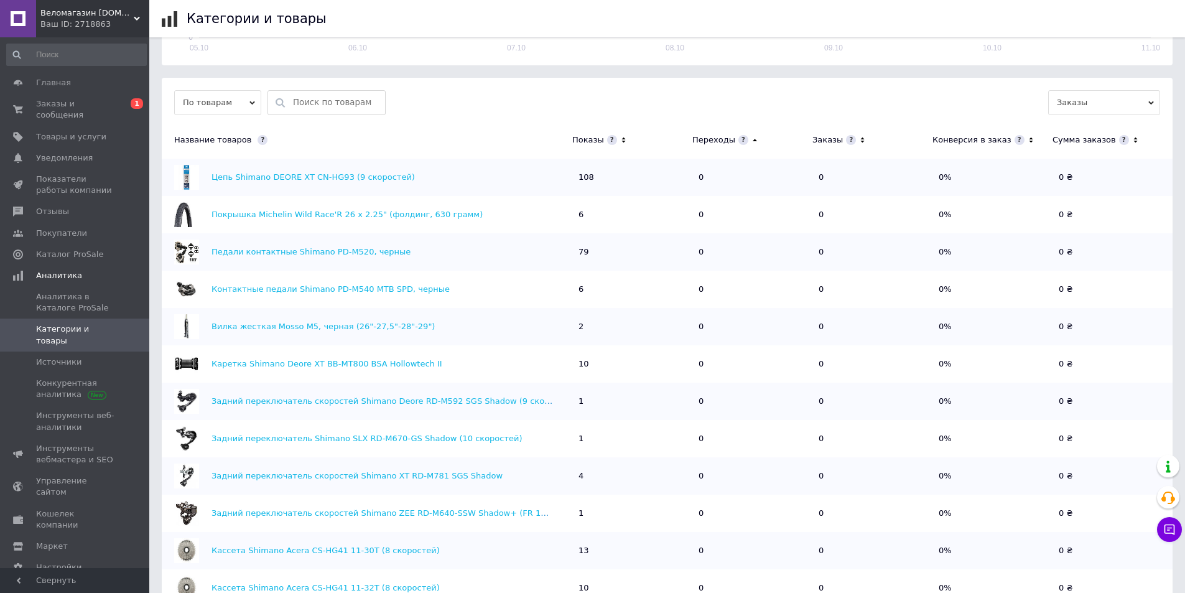
click at [751, 139] on icon at bounding box center [755, 139] width 8 height 11
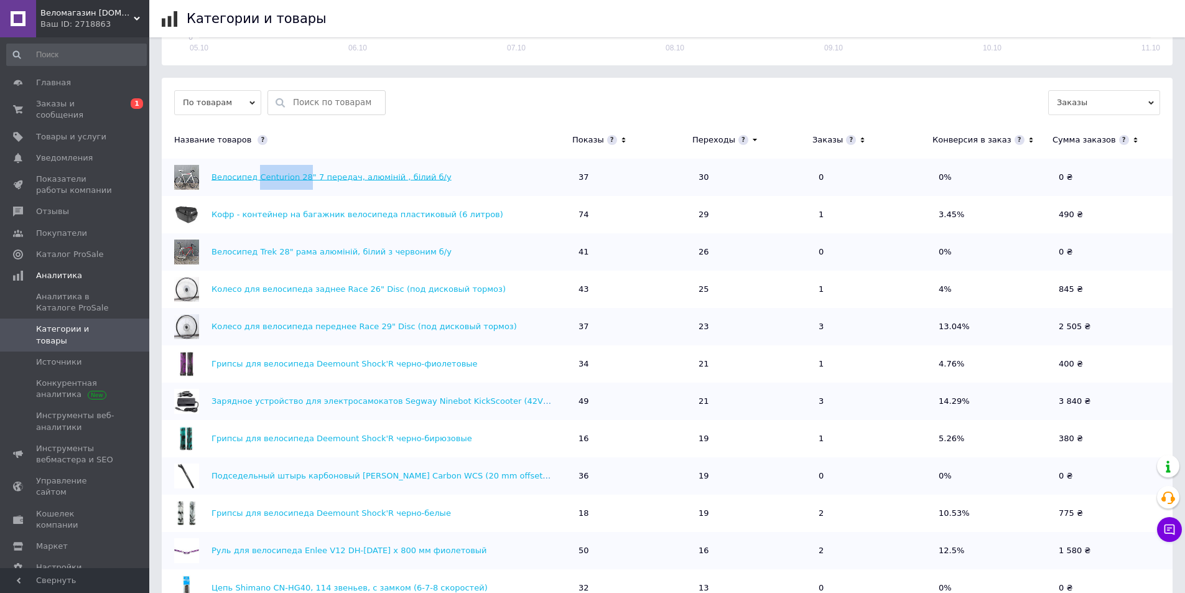
drag, startPoint x: 254, startPoint y: 166, endPoint x: 299, endPoint y: 172, distance: 45.1
click at [299, 172] on div "Велосипед Centurion 28" 7 передач, алюміній , білий б/у" at bounding box center [364, 177] width 404 height 25
copy link "Centurion 28"
click at [362, 178] on link "Велосипед Centurion 28" 7 передач, алюміній , білий б/у" at bounding box center [332, 176] width 240 height 9
drag, startPoint x: 253, startPoint y: 241, endPoint x: 282, endPoint y: 251, distance: 31.3
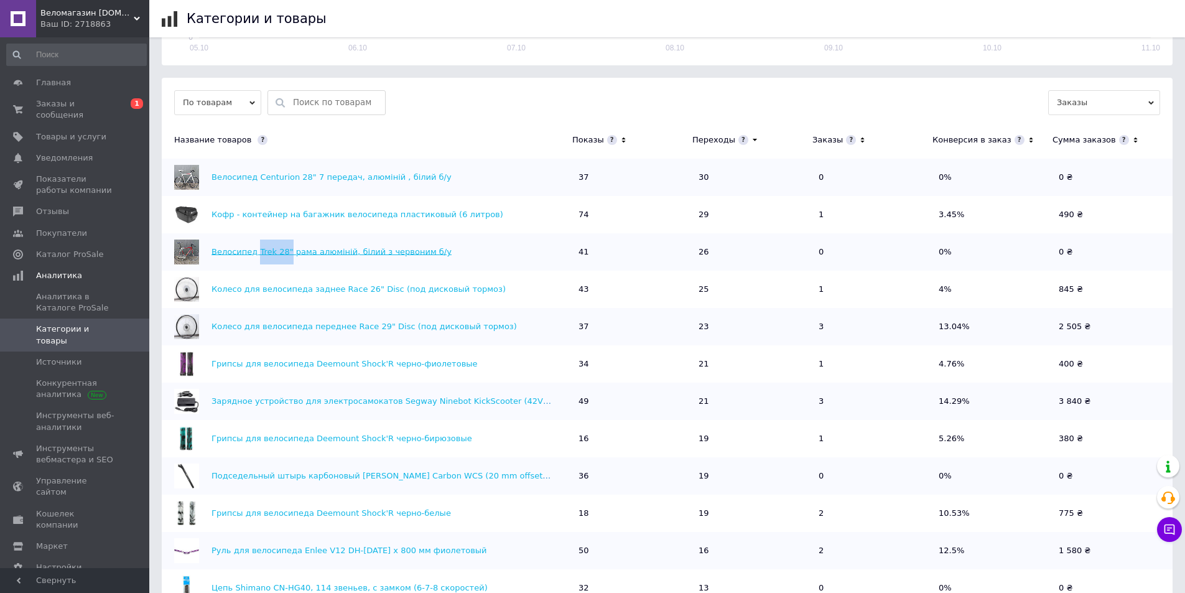
click at [282, 249] on div "Велосипед Trek 28" рама алюміній, білий з червоним б/у" at bounding box center [364, 252] width 404 height 25
copy link "Trek 28""
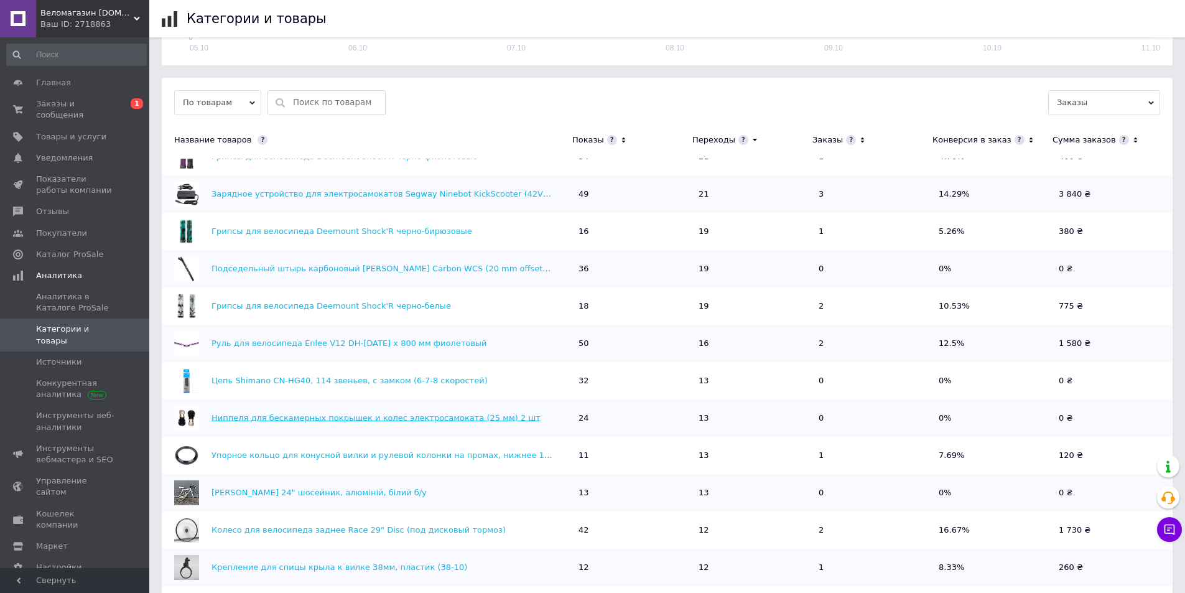
scroll to position [272, 0]
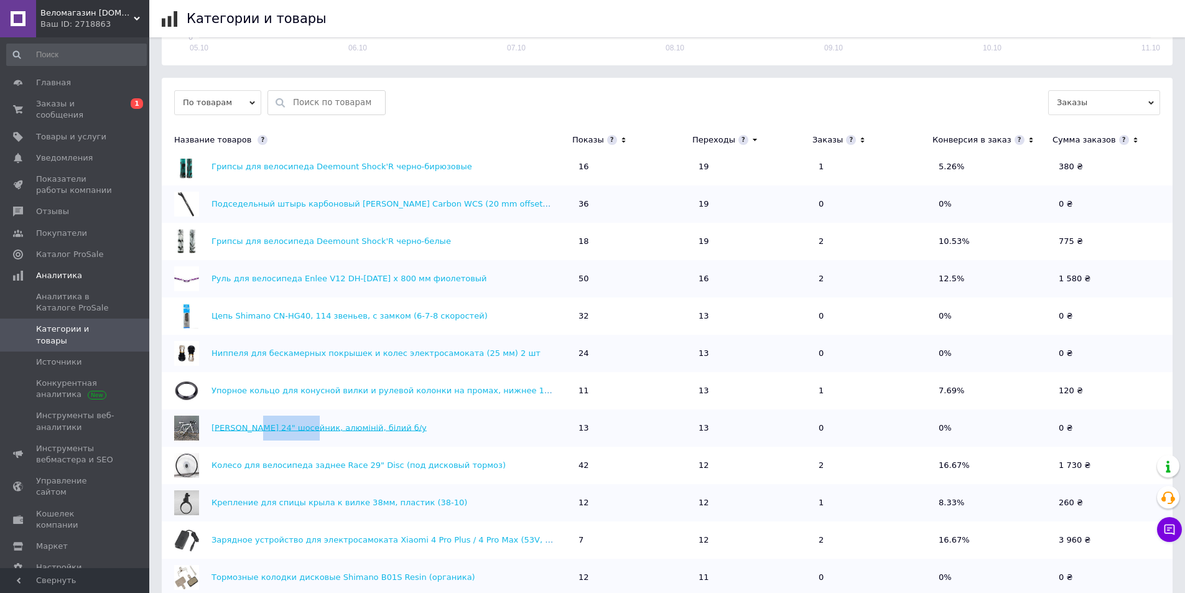
drag, startPoint x: 254, startPoint y: 417, endPoint x: 293, endPoint y: 424, distance: 39.2
click at [293, 424] on div "[PERSON_NAME] 24" шосейник, алюміній, білий б/у" at bounding box center [364, 428] width 404 height 25
copy link "Nishiki 24""
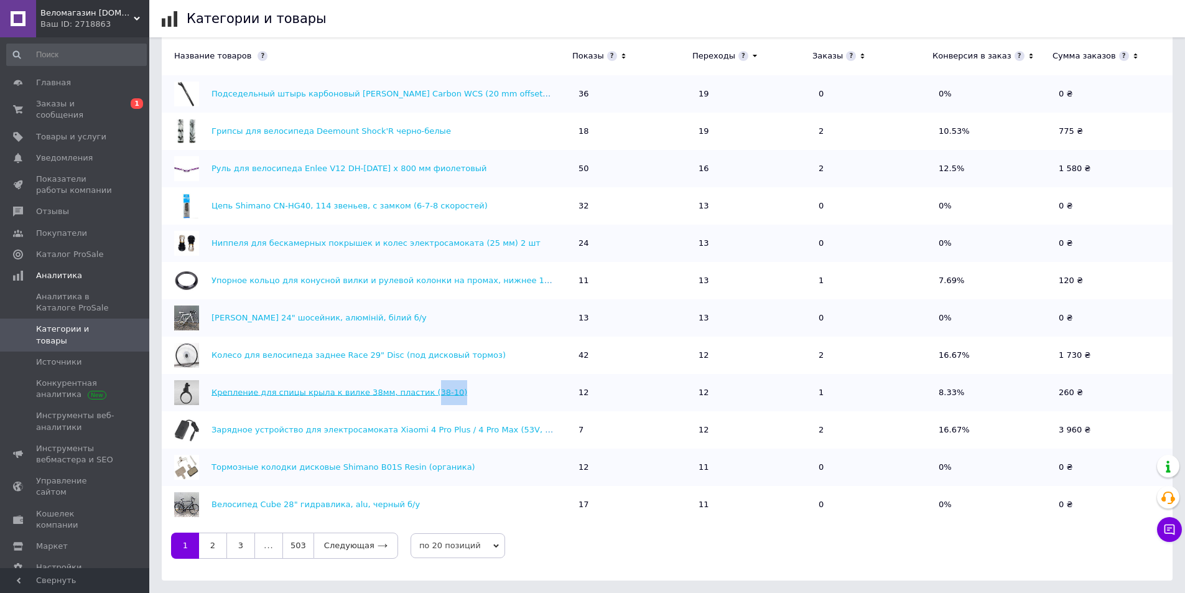
drag, startPoint x: 457, startPoint y: 392, endPoint x: 405, endPoint y: 391, distance: 51.6
click at [407, 391] on div "Крепление для спицы крыла к вилке 38мм, пластик (38-10)" at bounding box center [364, 392] width 404 height 25
copy link "38-10)"
drag, startPoint x: 253, startPoint y: 495, endPoint x: 288, endPoint y: 501, distance: 35.4
click at [288, 501] on div "Велосипед Cube 28" гидравлика, alu, черный б/у" at bounding box center [364, 504] width 404 height 25
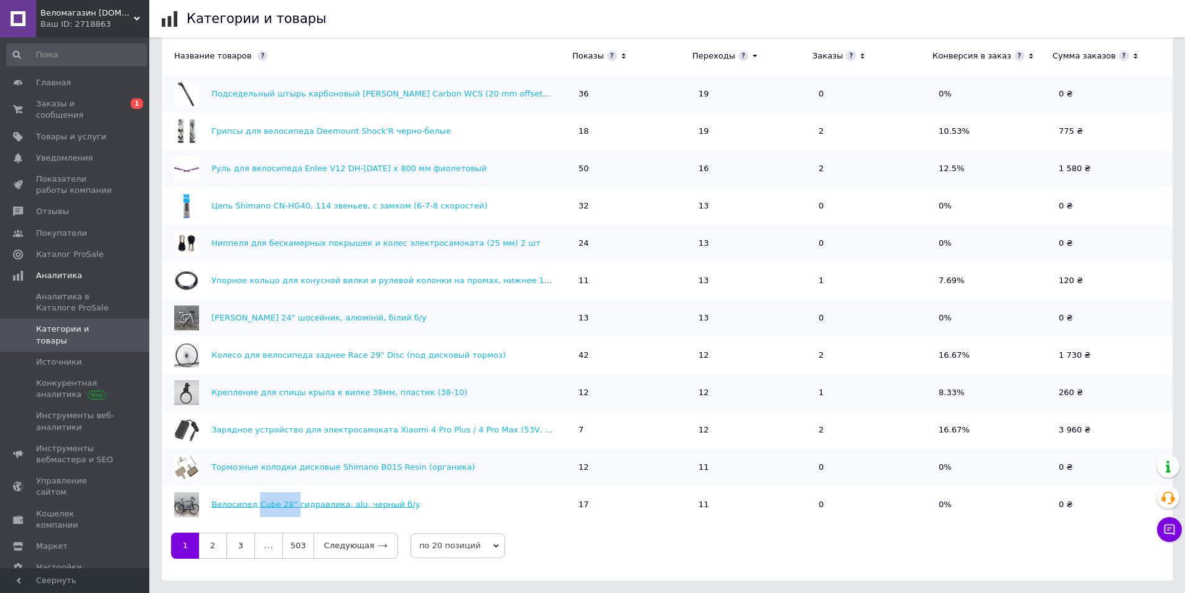
copy link "Cube 28""
click at [212, 541] on link "2" at bounding box center [212, 546] width 27 height 26
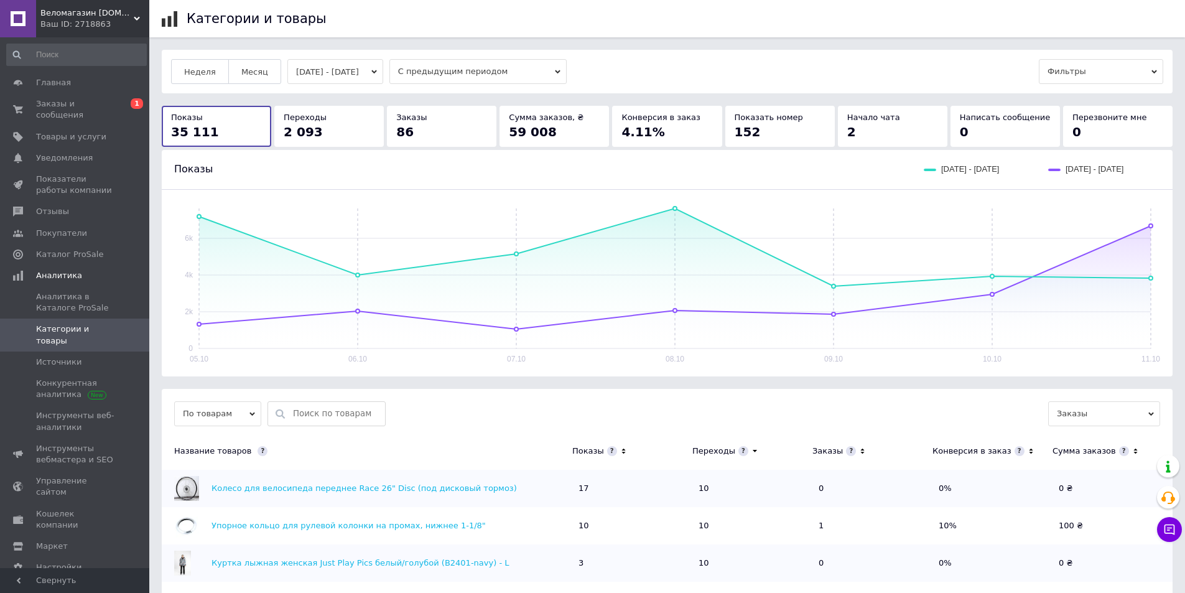
scroll to position [311, 0]
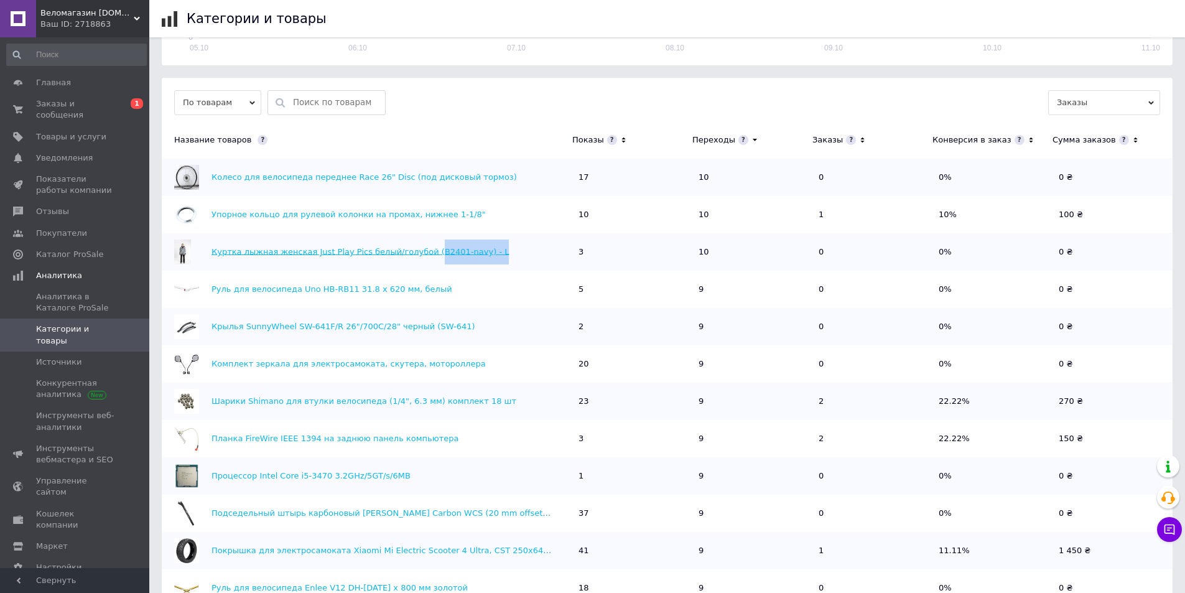
drag, startPoint x: 479, startPoint y: 249, endPoint x: 413, endPoint y: 248, distance: 66.6
click at [413, 248] on div "Куртка лыжная женская Just Play Pics белый/голубой (B2401-navy) - L" at bounding box center [364, 252] width 404 height 25
copy link "B2401-navy) - L"
drag, startPoint x: 460, startPoint y: 325, endPoint x: 411, endPoint y: 322, distance: 48.6
click at [411, 322] on div "Крылья SunnyWheel SW-641F/R 26"/700C/28" черный (SW-641)" at bounding box center [364, 326] width 404 height 25
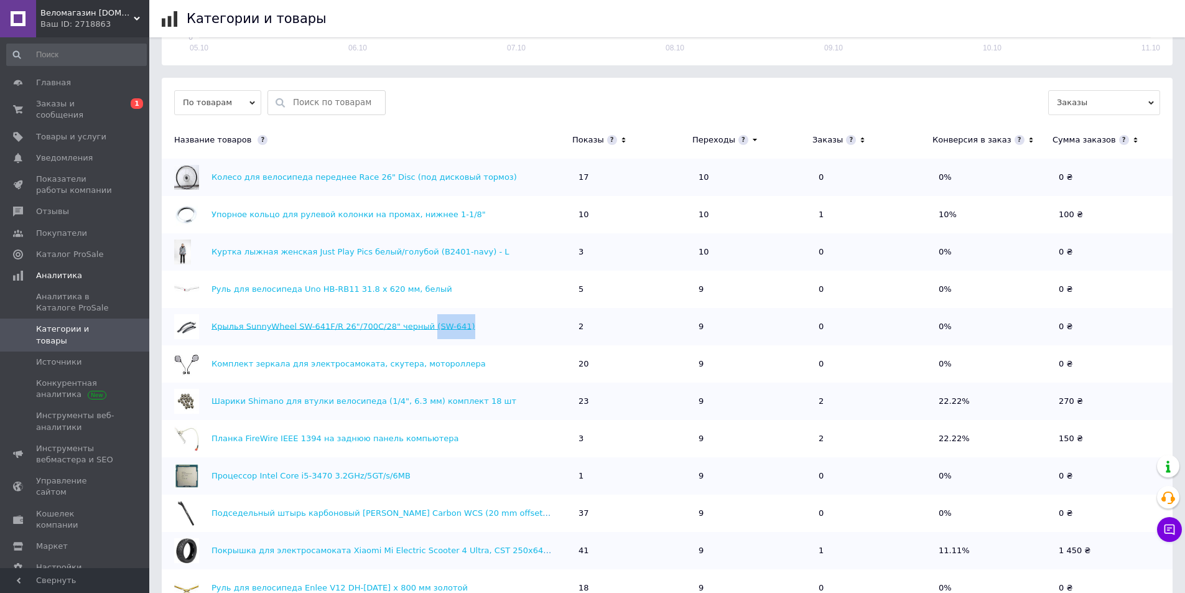
copy link "(SW-641)"
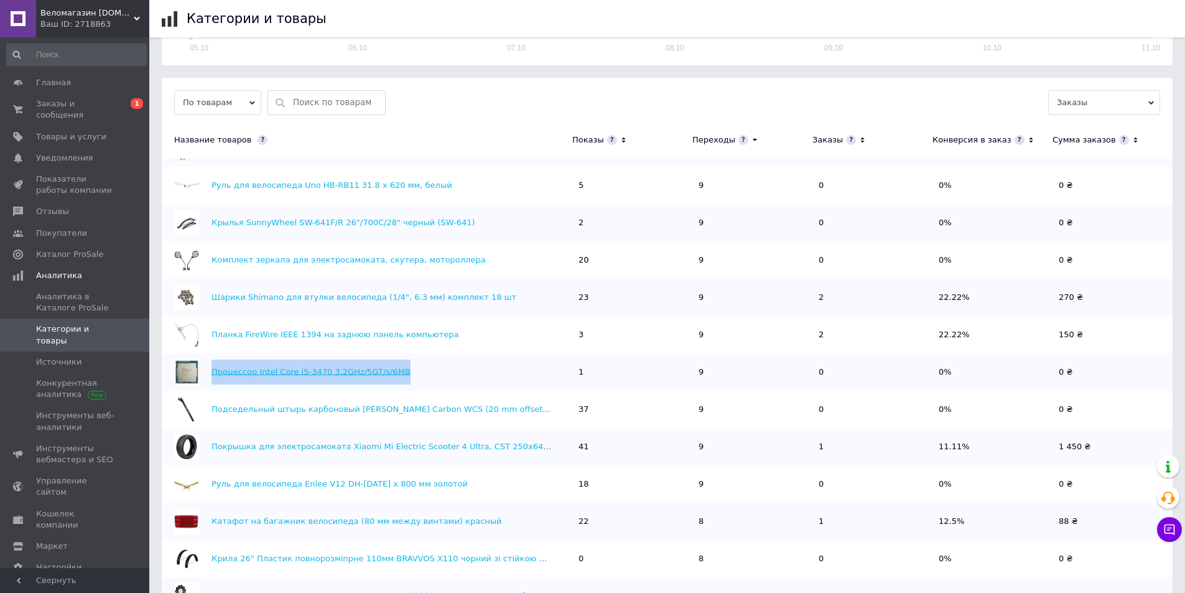
drag, startPoint x: 398, startPoint y: 369, endPoint x: 214, endPoint y: 375, distance: 183.7
click at [214, 375] on div "Процессор Intel Core i5-3470 3.2GHz/5GT/s/6MB" at bounding box center [364, 372] width 404 height 25
copy link "Процессор Intel Core i5-3470 3.2GHz/5GT/s/6MB"
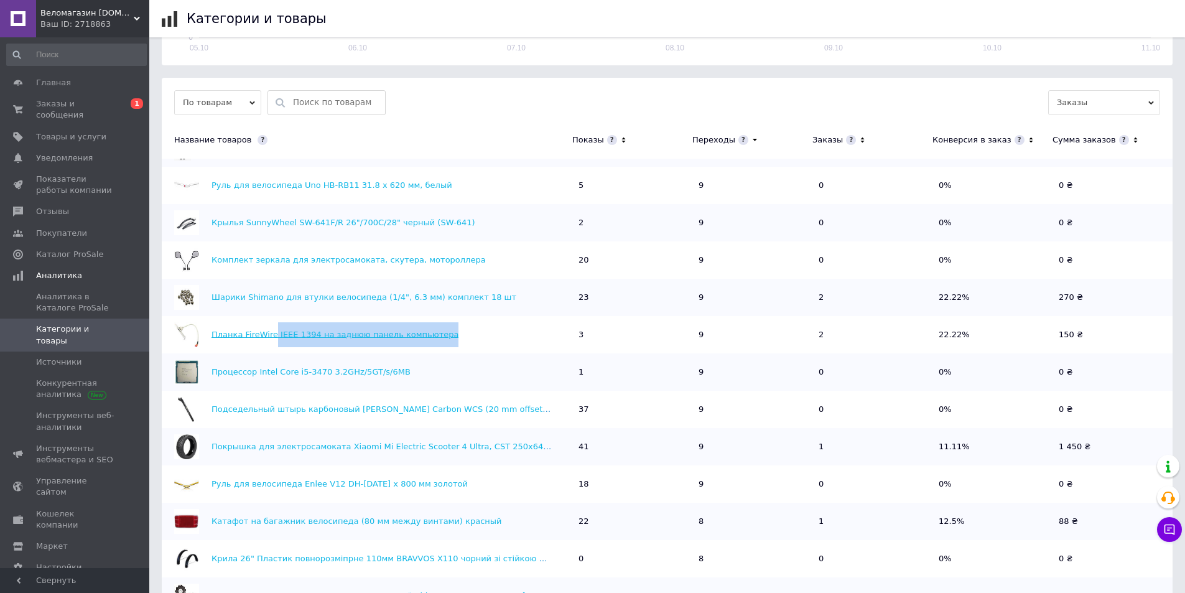
drag, startPoint x: 449, startPoint y: 332, endPoint x: 273, endPoint y: 333, distance: 175.5
click at [271, 335] on div "Планка FireWire IEEE 1394 на заднюю панель компьютера" at bounding box center [364, 334] width 404 height 25
copy link "IEEE 1394 на заднюю панель компьютера"
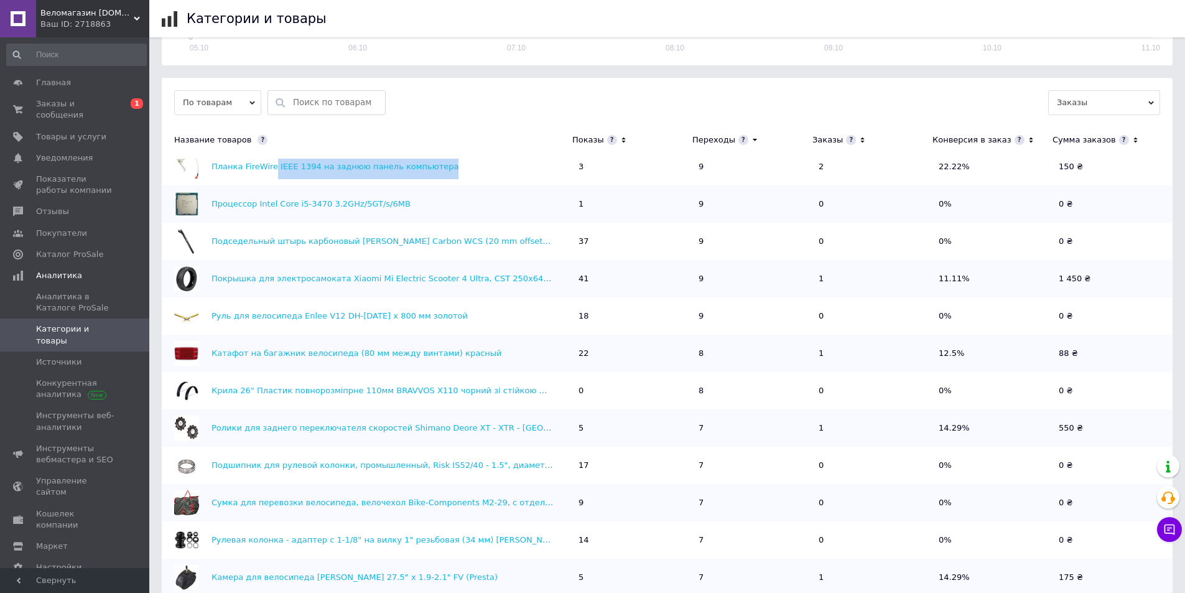
scroll to position [422, 0]
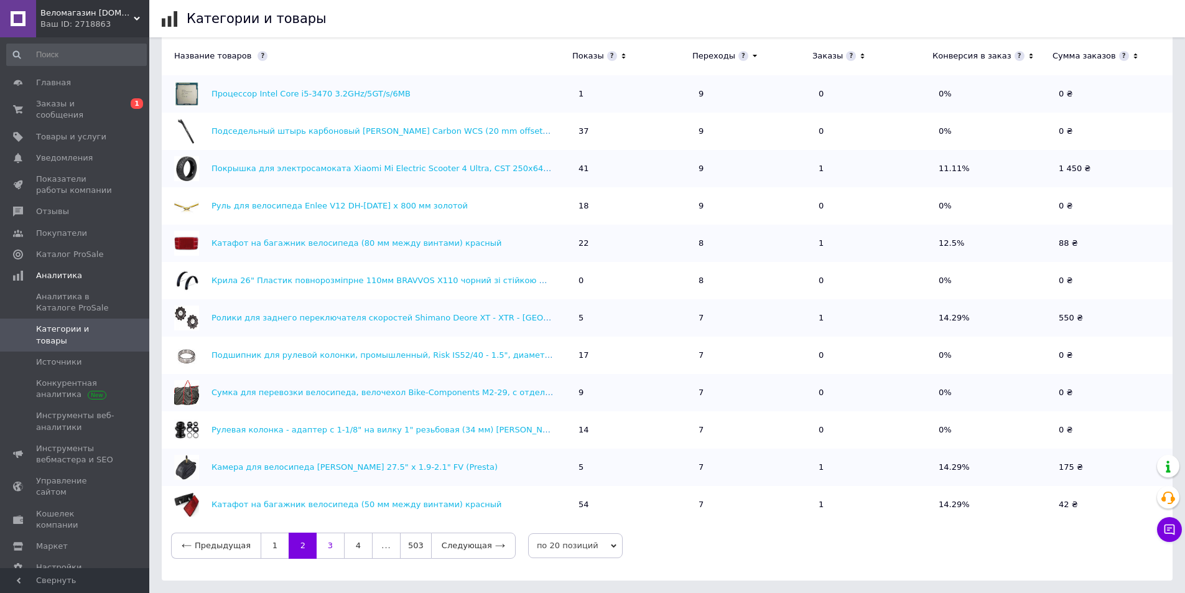
click at [323, 549] on link "3" at bounding box center [330, 546] width 27 height 26
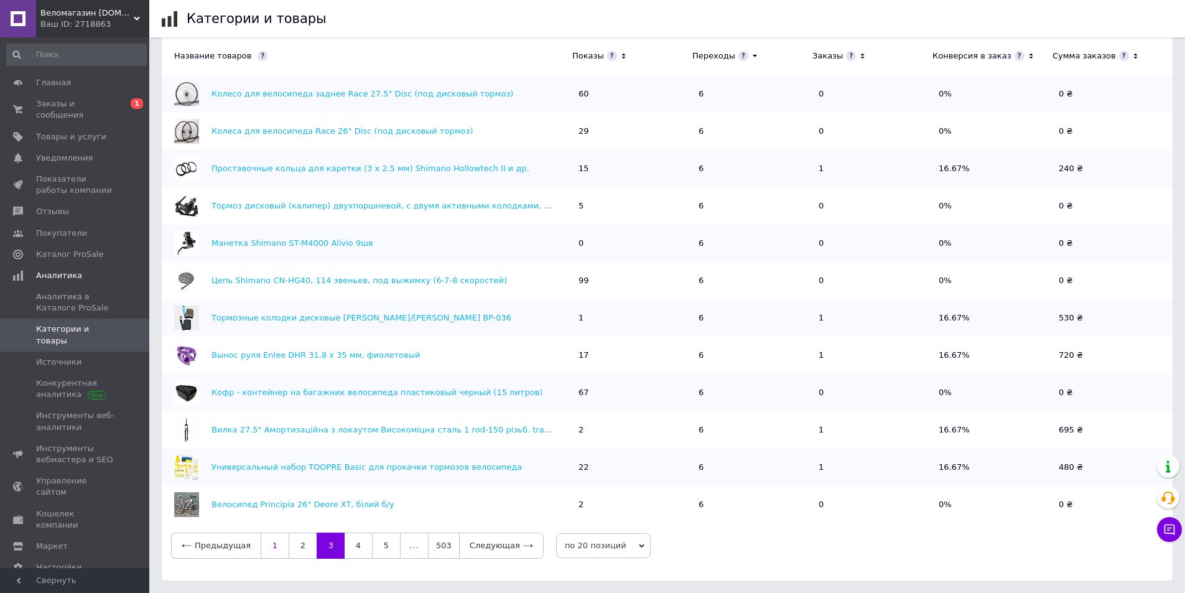
click at [270, 543] on link "1" at bounding box center [275, 546] width 28 height 26
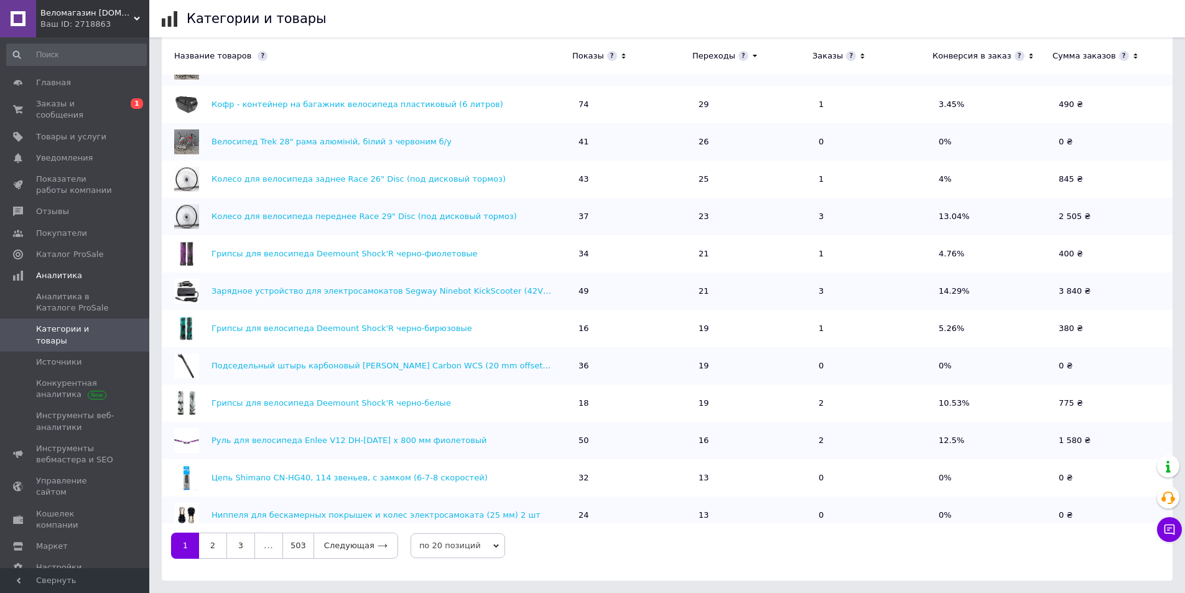
scroll to position [0, 0]
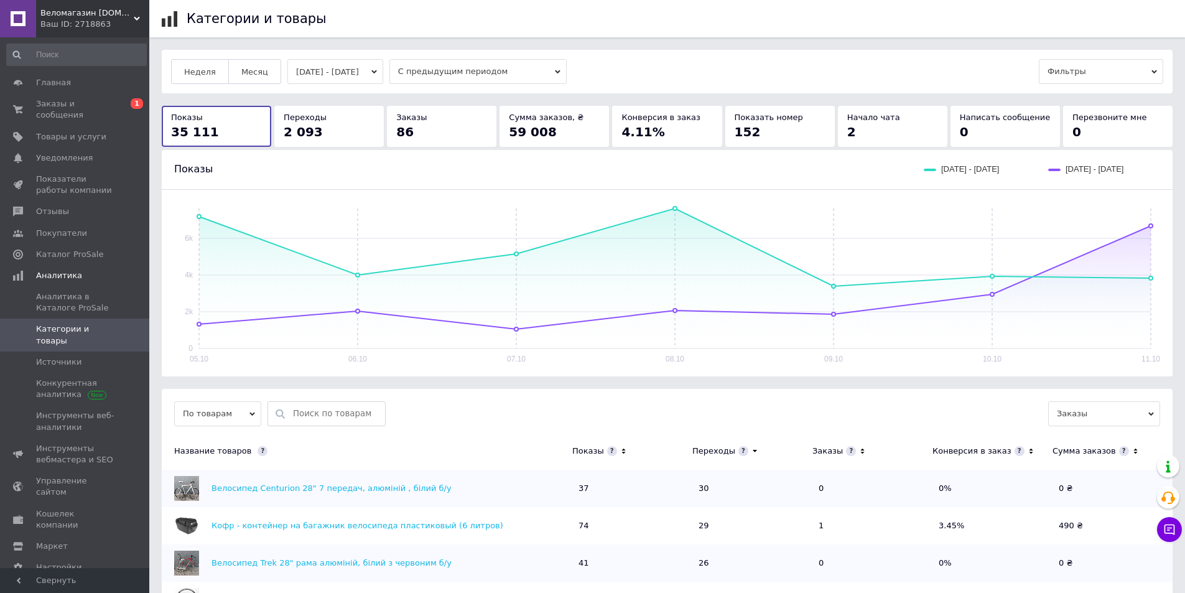
click at [594, 452] on div "Показы" at bounding box center [588, 450] width 32 height 11
click at [620, 452] on icon at bounding box center [624, 450] width 8 height 11
click at [622, 452] on icon at bounding box center [624, 451] width 4 height 2
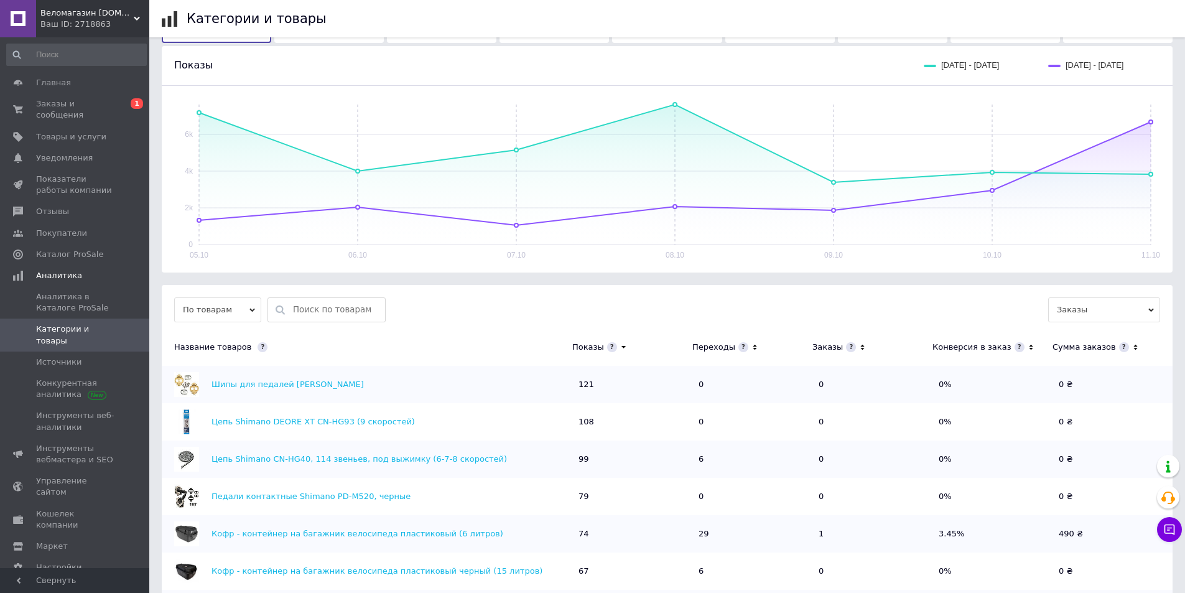
drag, startPoint x: 218, startPoint y: 377, endPoint x: 348, endPoint y: 380, distance: 130.7
click at [348, 380] on div "Шипы для педалей [PERSON_NAME]" at bounding box center [364, 384] width 404 height 25
copy link "Шипы для педалей [PERSON_NAME]"
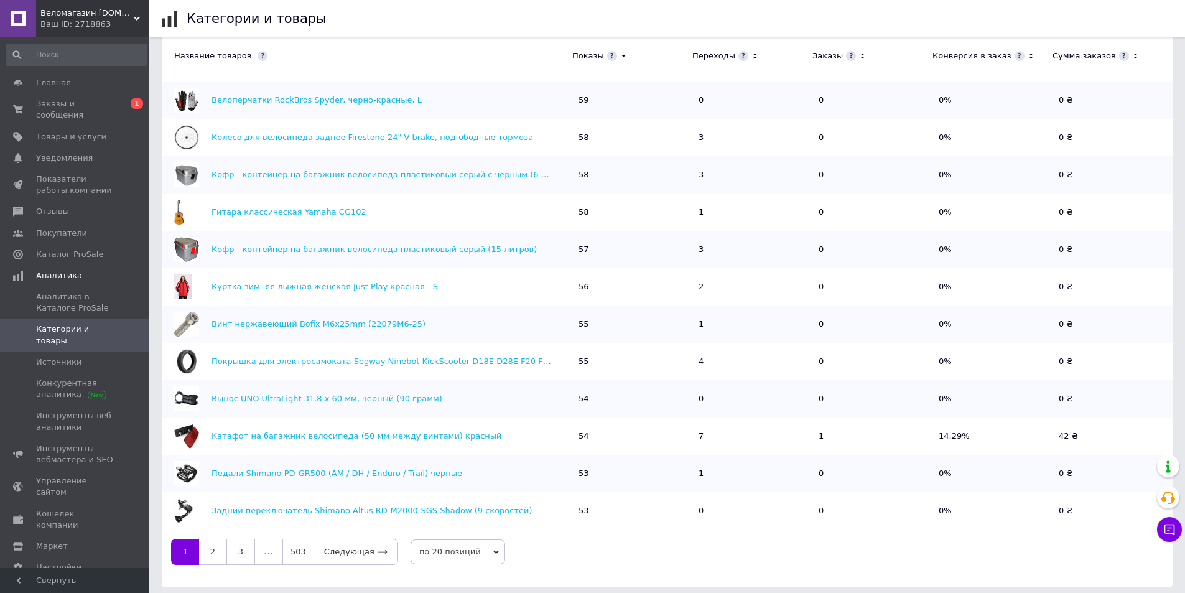
scroll to position [422, 0]
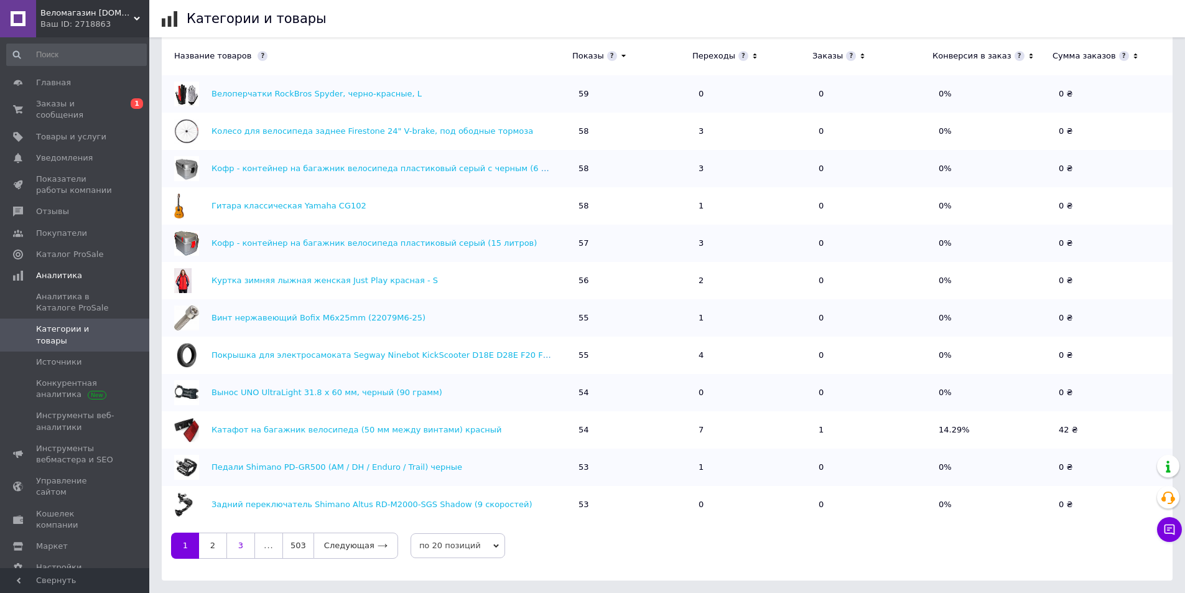
click at [243, 544] on link "3" at bounding box center [240, 546] width 29 height 26
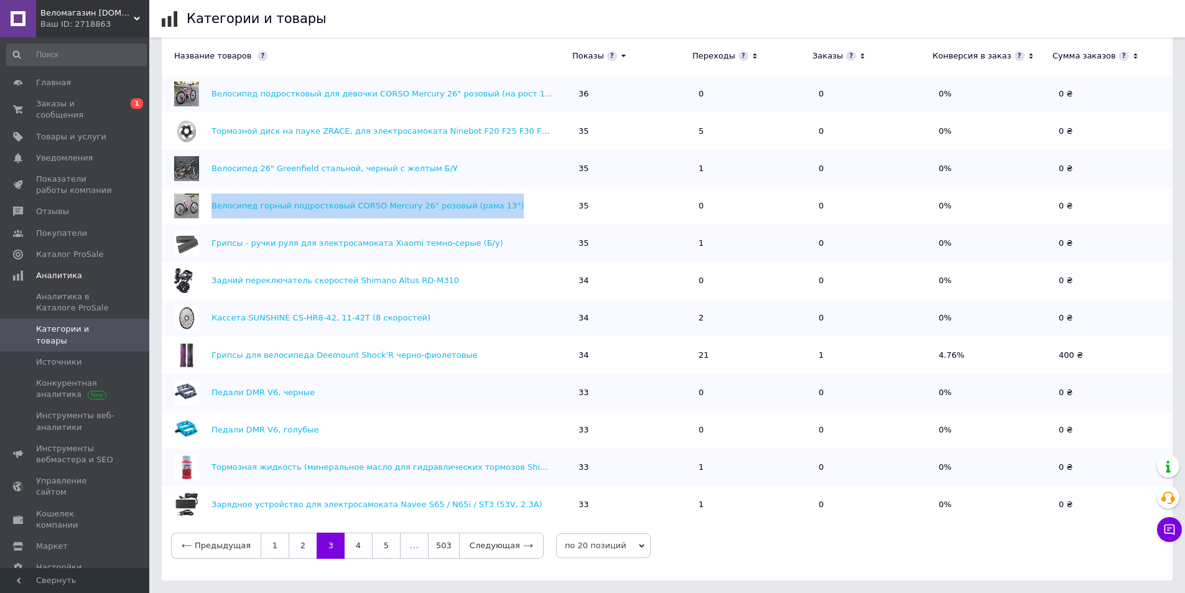
drag, startPoint x: 497, startPoint y: 201, endPoint x: 207, endPoint y: 215, distance: 290.3
click at [208, 211] on div "Велосипед горный подростковый CORSO Mercury 26" розовый (рама 13")" at bounding box center [364, 205] width 404 height 25
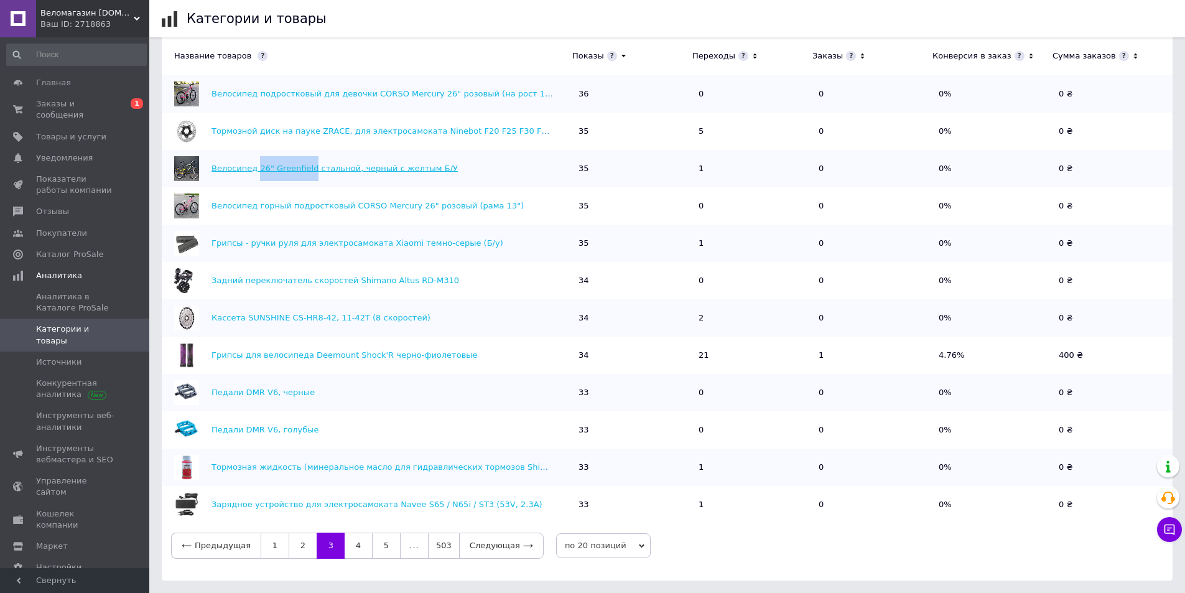
drag, startPoint x: 255, startPoint y: 159, endPoint x: 304, endPoint y: 169, distance: 49.5
click at [304, 168] on div "Велосипед 26" Greenfield стальной, черный с желтым Б/У" at bounding box center [364, 168] width 404 height 25
click at [352, 546] on link "4" at bounding box center [358, 546] width 27 height 26
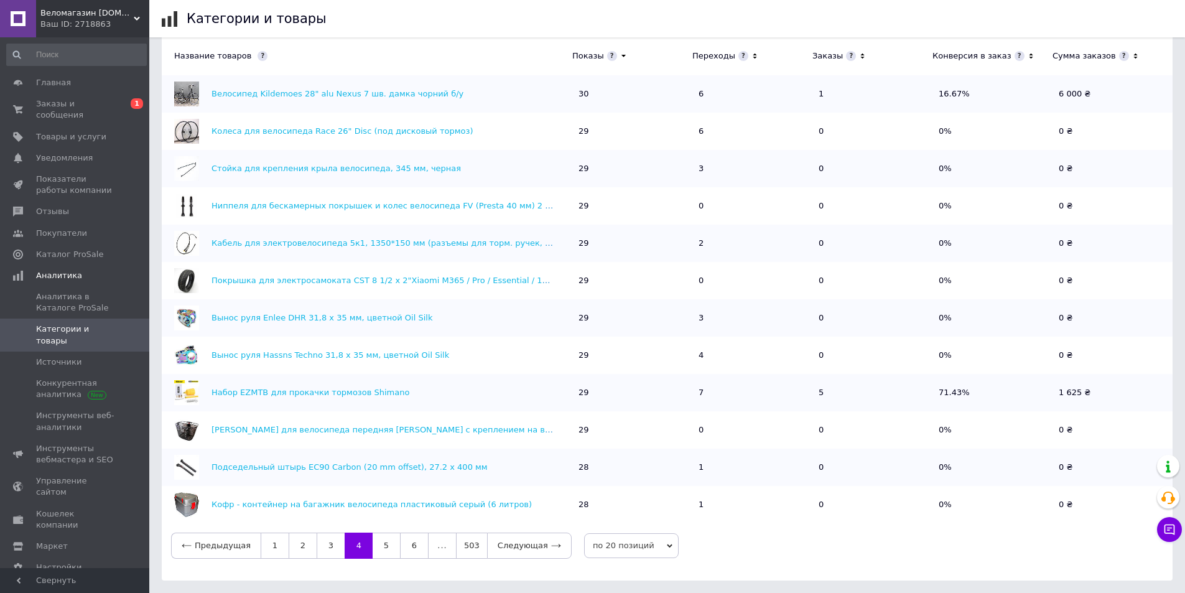
scroll to position [0, 0]
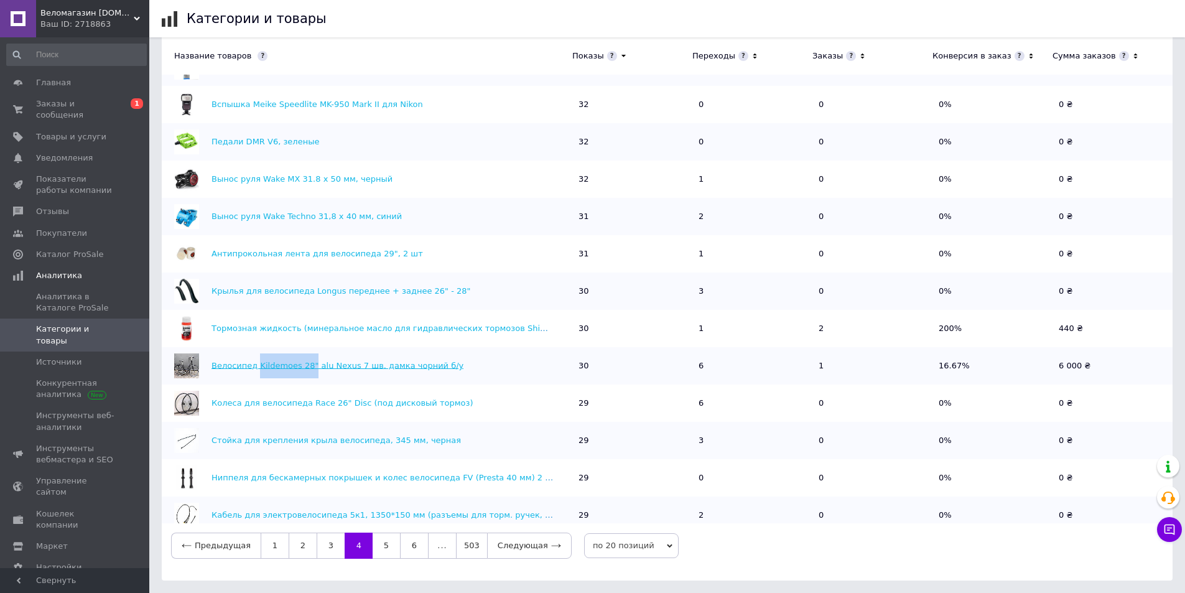
drag, startPoint x: 254, startPoint y: 356, endPoint x: 303, endPoint y: 361, distance: 48.8
click at [303, 361] on div "Велосипед Kildemoes 28" alu Nexus 7 шв. дамка чорний б/у" at bounding box center [364, 365] width 404 height 25
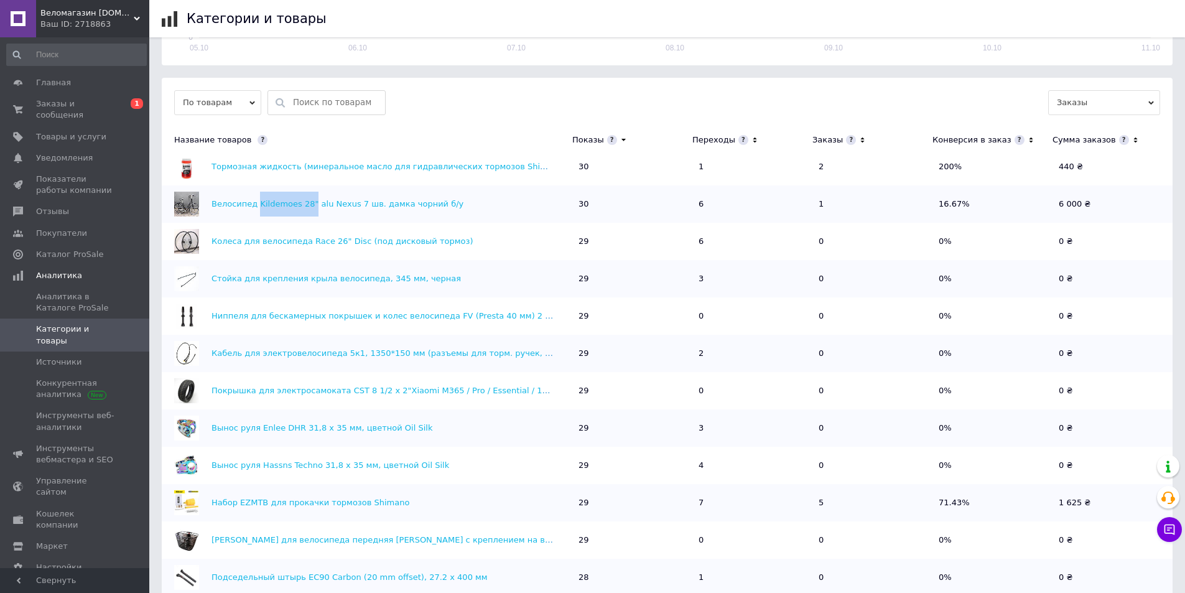
scroll to position [422, 0]
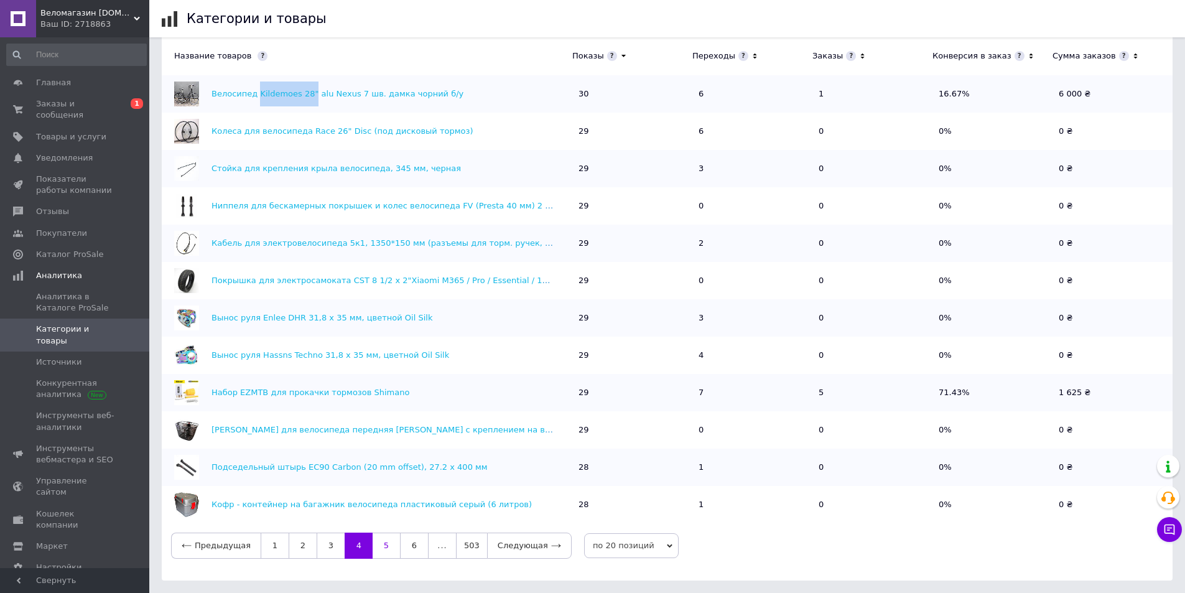
click at [373, 551] on link "5" at bounding box center [386, 546] width 27 height 26
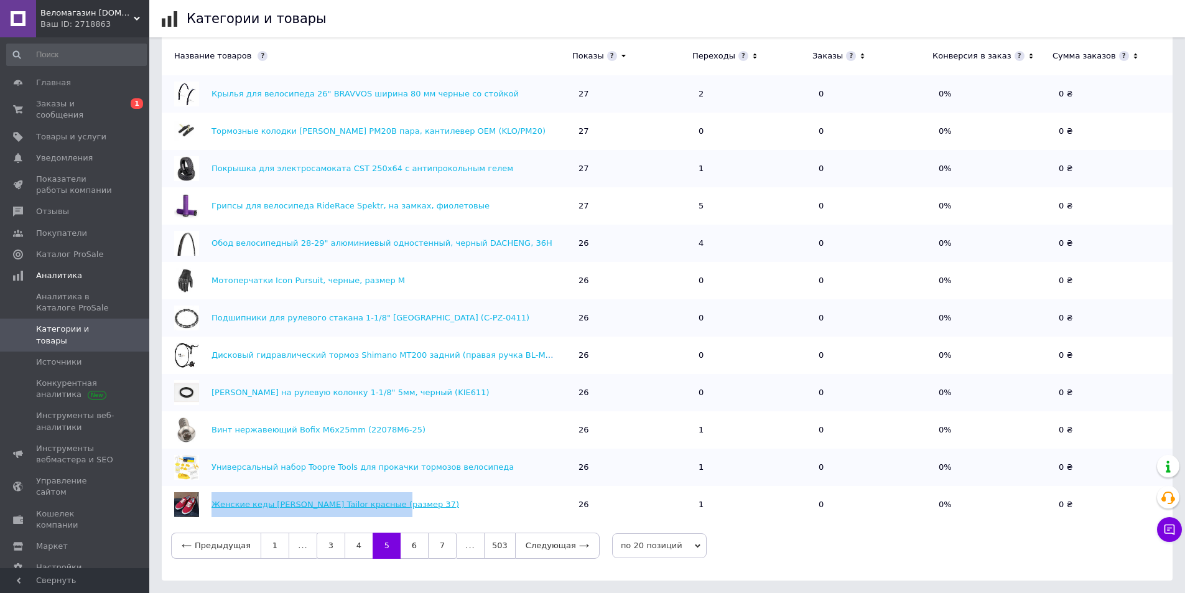
drag, startPoint x: 393, startPoint y: 505, endPoint x: 212, endPoint y: 506, distance: 181.7
click at [212, 506] on div "Женские кеды [PERSON_NAME] Tailor красные (размер 37)" at bounding box center [364, 504] width 404 height 25
click at [403, 547] on link "6" at bounding box center [414, 546] width 27 height 26
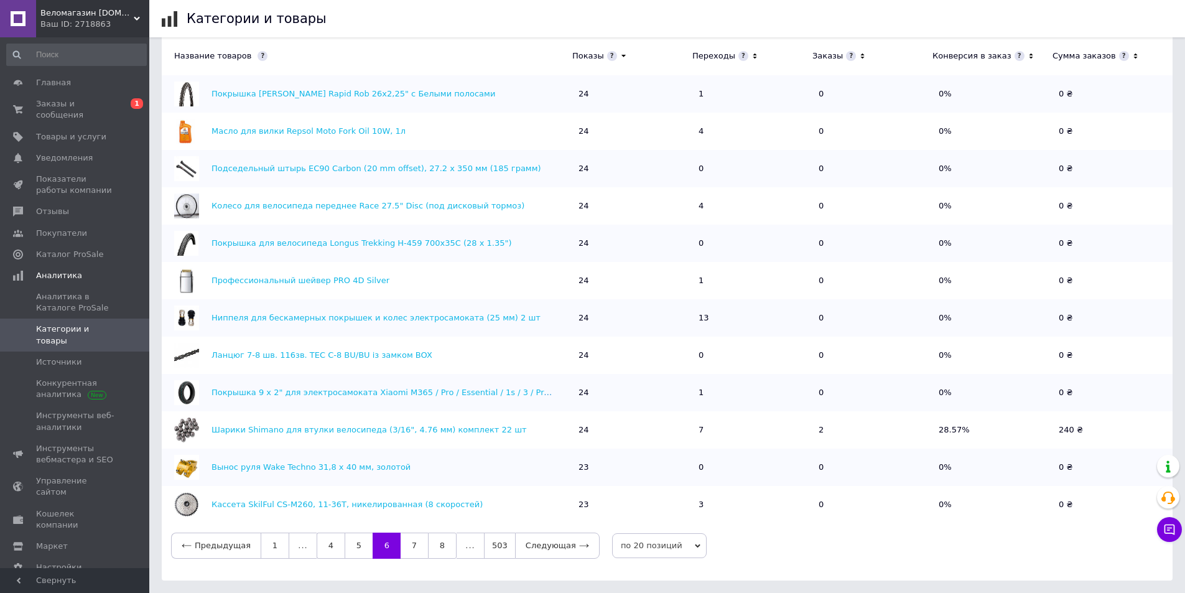
scroll to position [0, 0]
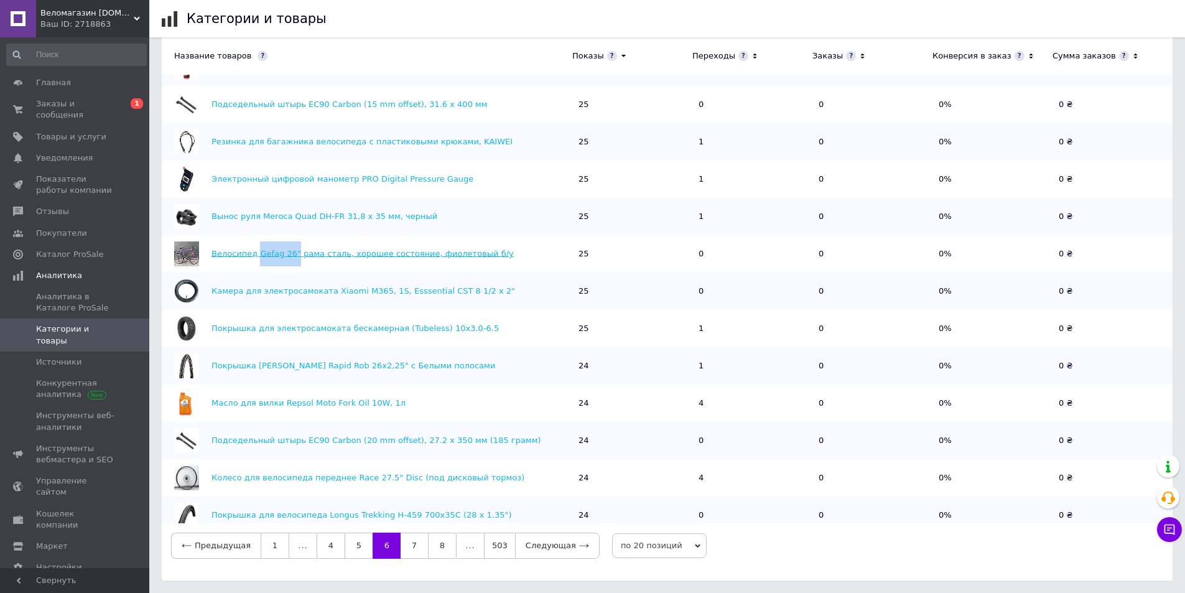
drag, startPoint x: 254, startPoint y: 244, endPoint x: 288, endPoint y: 250, distance: 34.8
click at [288, 250] on div "Велосипед Gefag 26" рама сталь, хорошее состояние, фиолетовый б/у" at bounding box center [364, 253] width 404 height 25
